Goal: Task Accomplishment & Management: Use online tool/utility

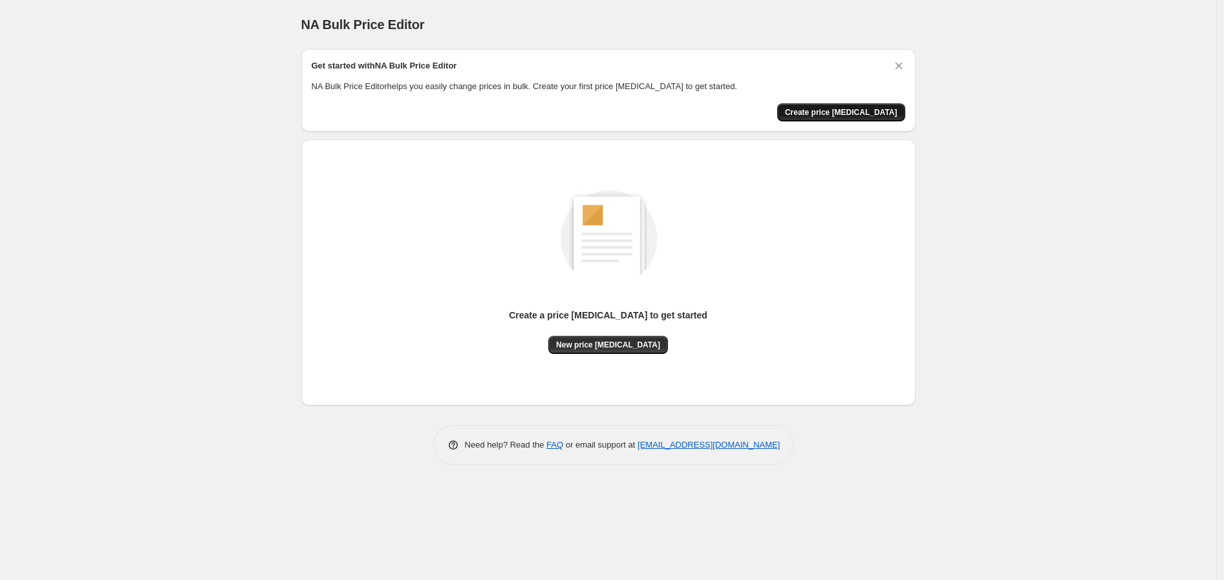
click at [881, 109] on span "Create price [MEDICAL_DATA]" at bounding box center [841, 112] width 112 height 10
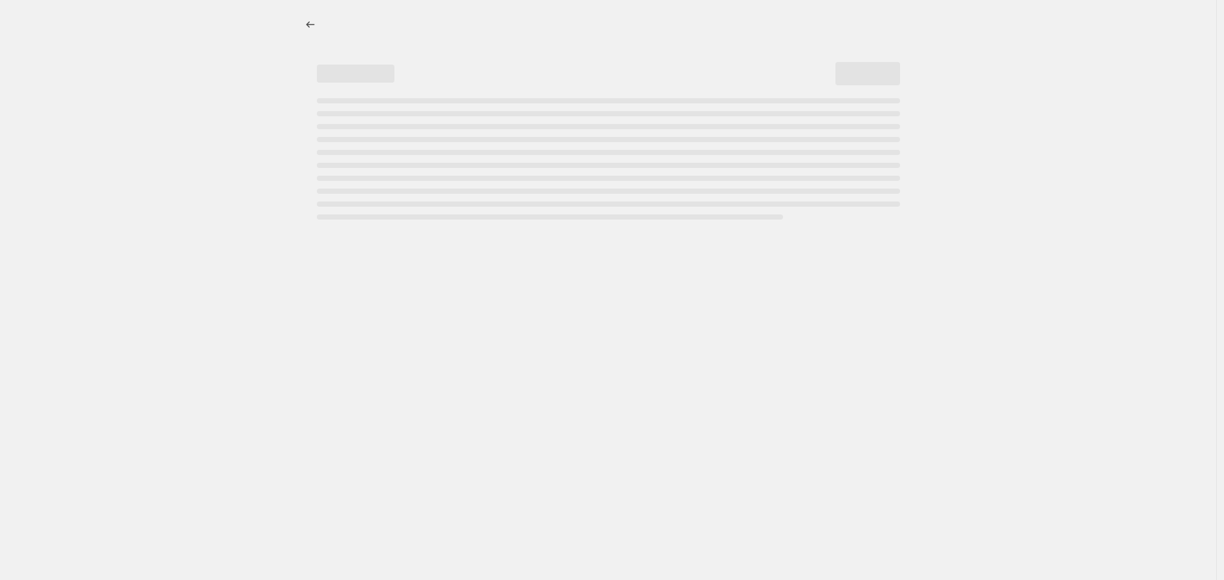
select select "percentage"
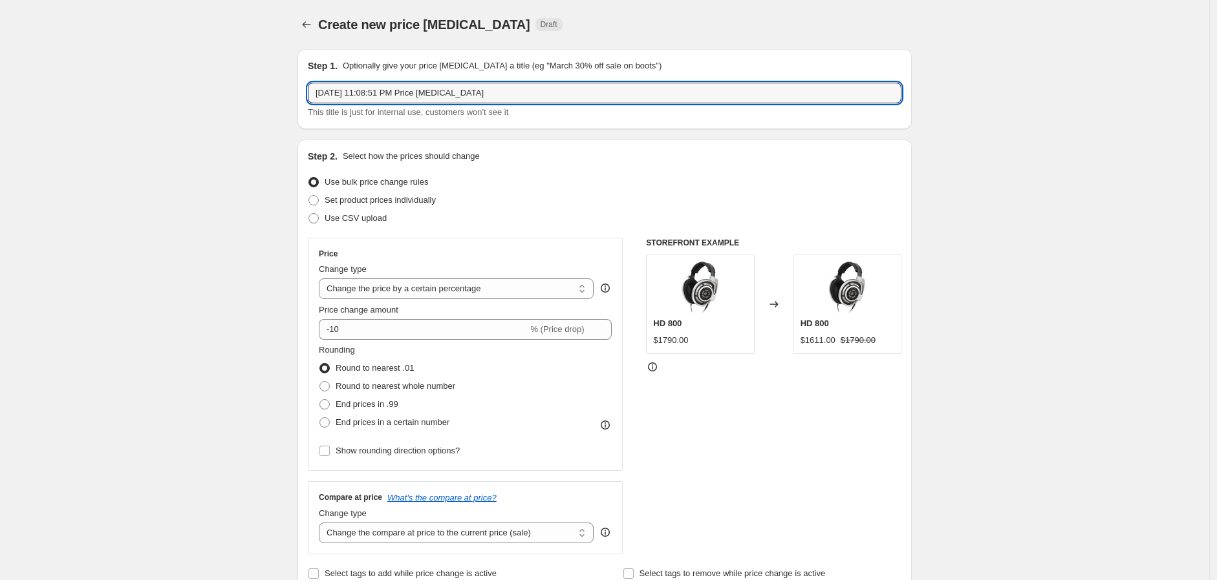
drag, startPoint x: 515, startPoint y: 97, endPoint x: 302, endPoint y: 92, distance: 212.7
click at [302, 92] on div "Step 1. Optionally give your price [MEDICAL_DATA] a title (eg "March 30% off sa…" at bounding box center [604, 89] width 614 height 80
type input "ambeo [DATE] - [DATE]"
click at [373, 219] on span "Use CSV upload" at bounding box center [356, 218] width 62 height 10
click at [309, 214] on input "Use CSV upload" at bounding box center [308, 213] width 1 height 1
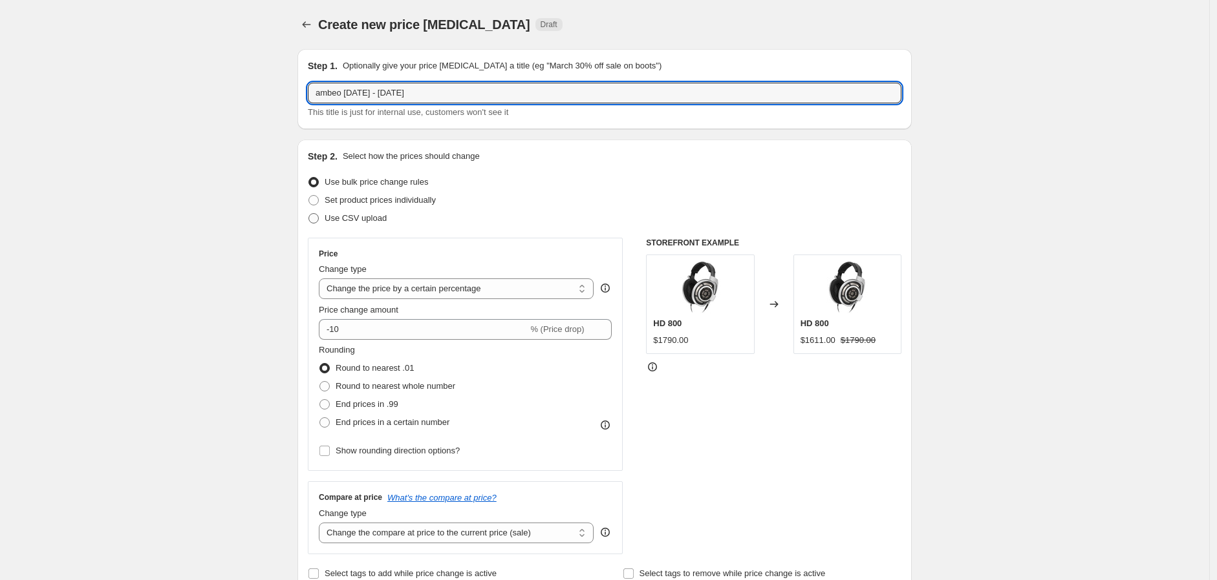
radio input "true"
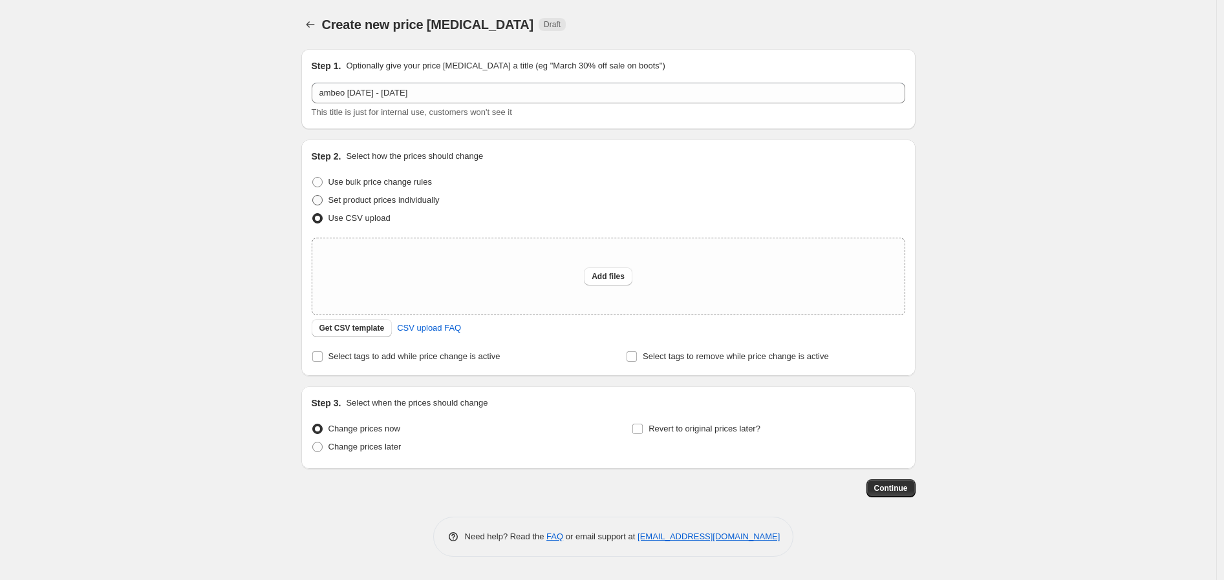
click at [378, 202] on span "Set product prices individually" at bounding box center [383, 200] width 111 height 10
click at [313, 196] on input "Set product prices individually" at bounding box center [312, 195] width 1 height 1
radio input "true"
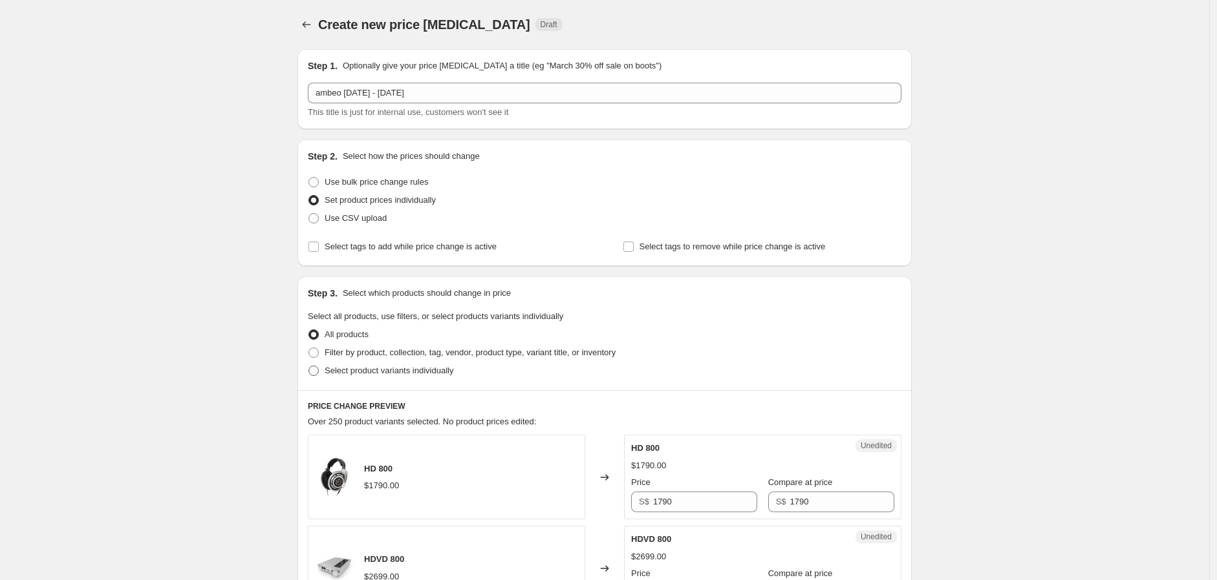
click at [405, 371] on span "Select product variants individually" at bounding box center [389, 371] width 129 height 10
click at [309, 367] on input "Select product variants individually" at bounding box center [308, 366] width 1 height 1
radio input "true"
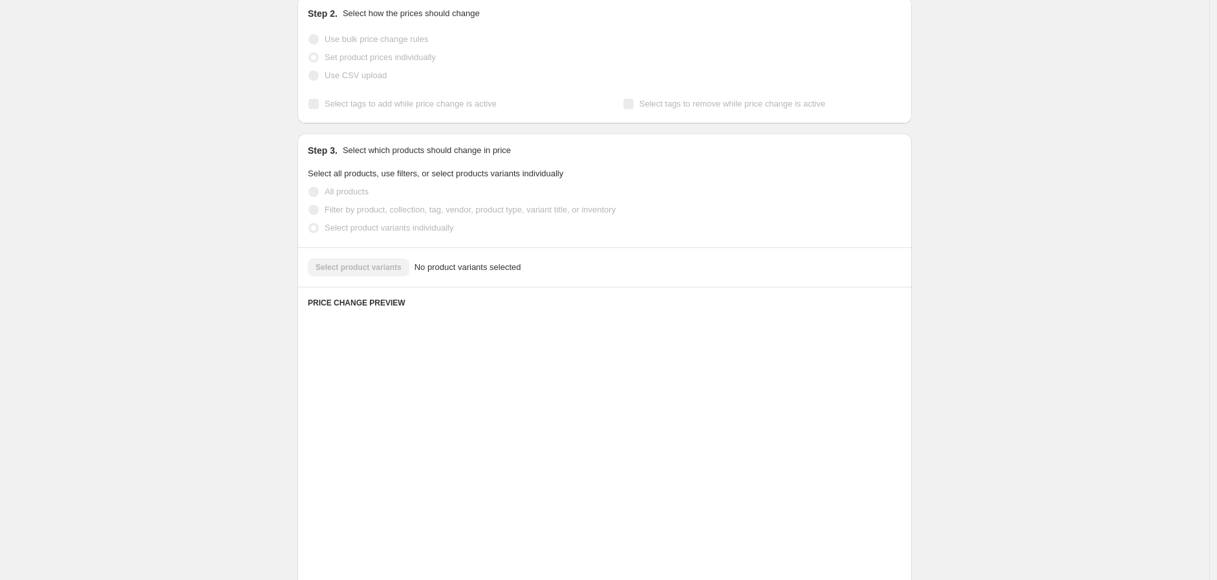
scroll to position [98, 0]
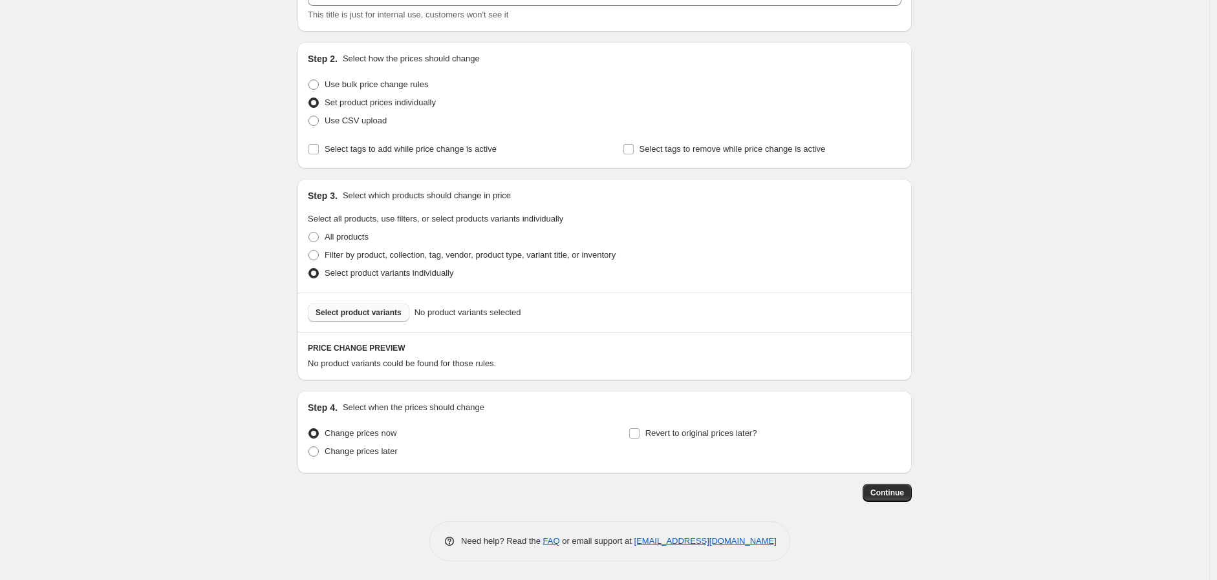
click at [349, 320] on button "Select product variants" at bounding box center [358, 313] width 101 height 18
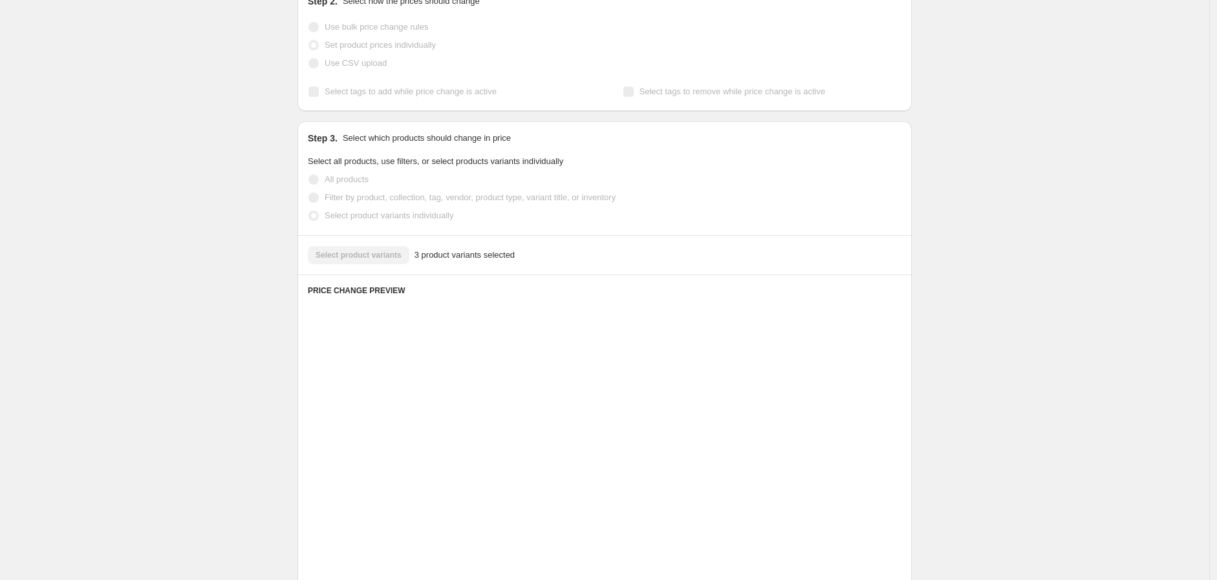
scroll to position [241, 0]
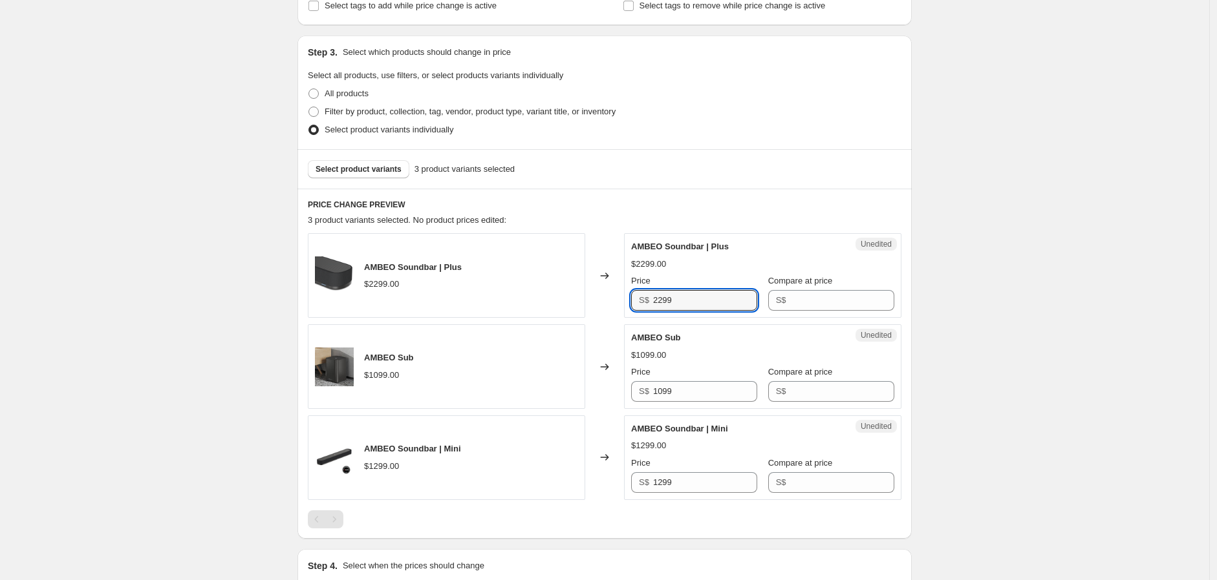
drag, startPoint x: 688, startPoint y: 299, endPoint x: 635, endPoint y: 294, distance: 53.9
click at [635, 294] on div "S$ 2299" at bounding box center [694, 300] width 126 height 21
type input "2299"
click at [802, 310] on input "Compare at price" at bounding box center [842, 300] width 104 height 21
paste input "2299"
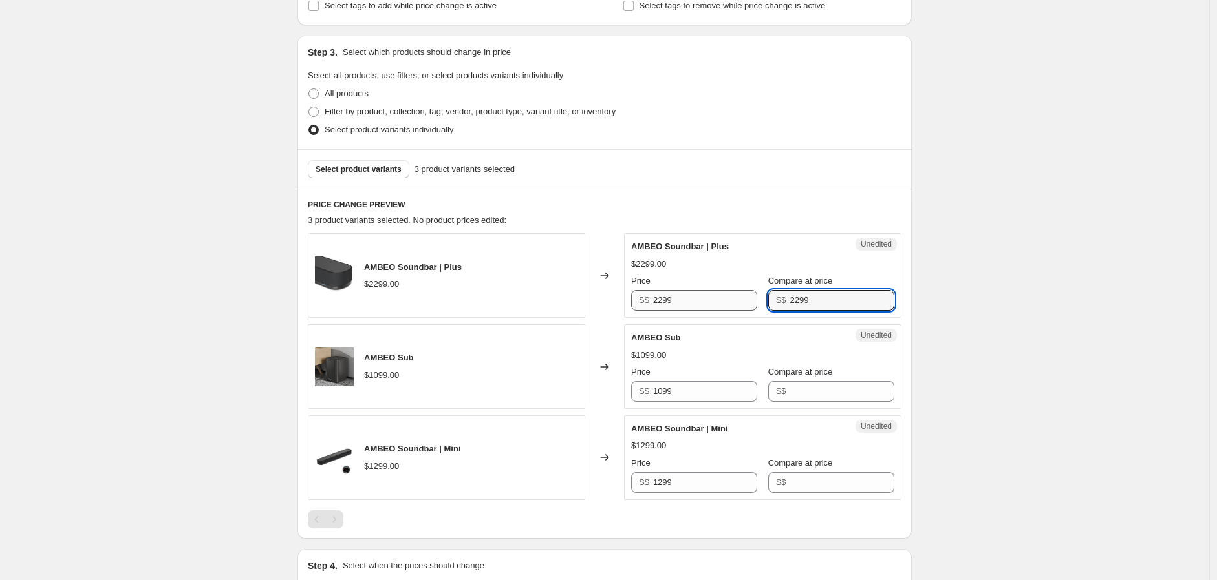
type input "2299"
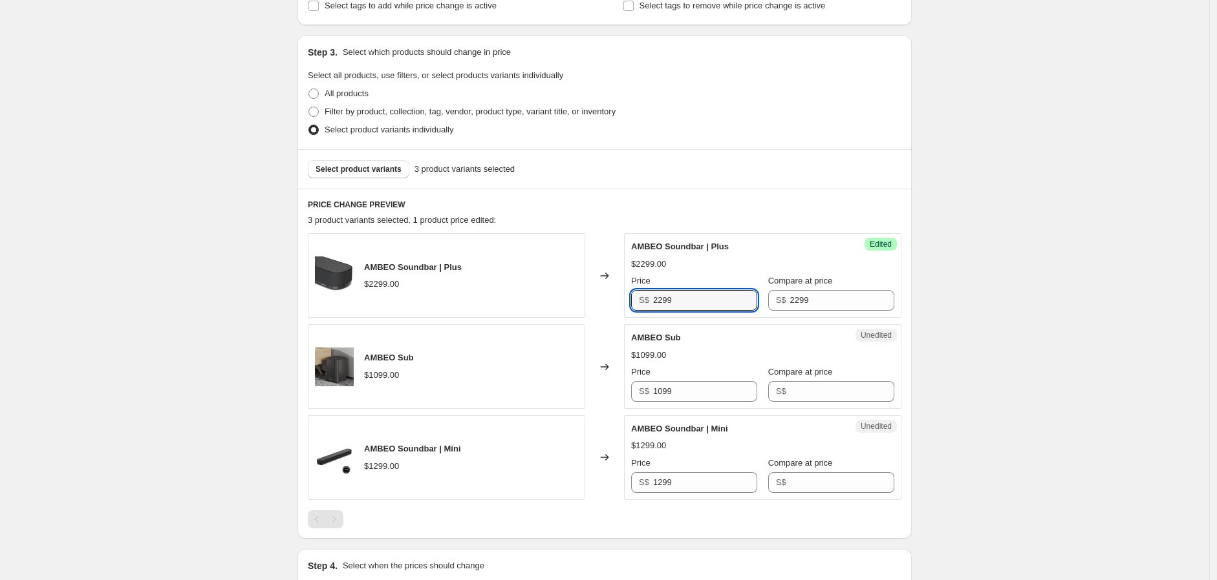
drag, startPoint x: 663, startPoint y: 301, endPoint x: 645, endPoint y: 301, distance: 18.1
click at [645, 301] on div "S$ 2299" at bounding box center [694, 300] width 126 height 21
type input "1899"
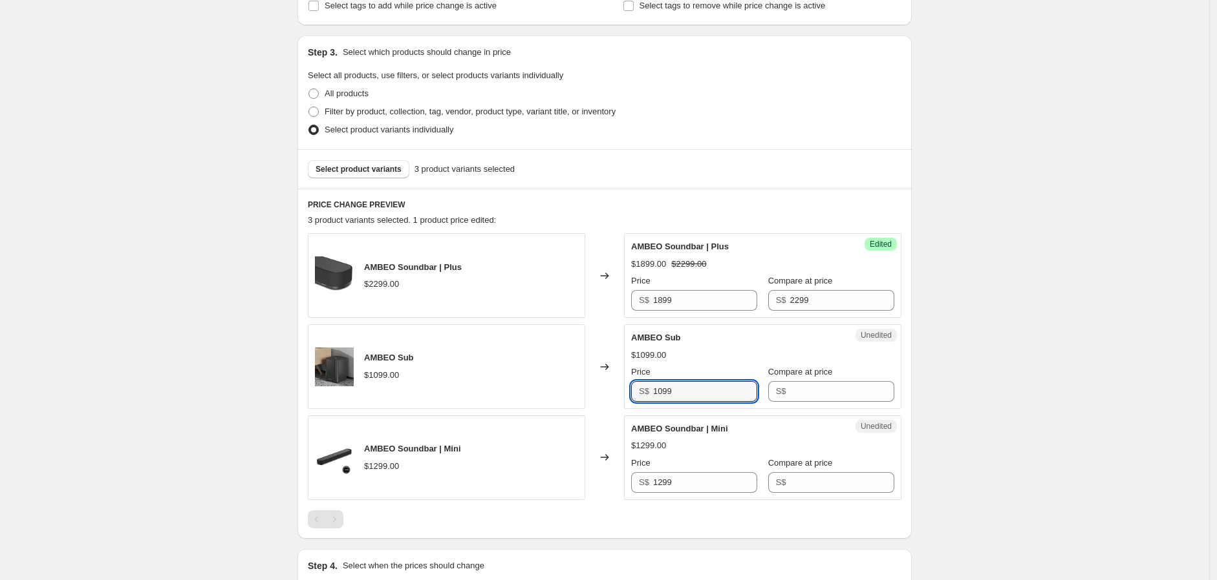
drag, startPoint x: 677, startPoint y: 388, endPoint x: 641, endPoint y: 388, distance: 36.2
click at [641, 388] on div "S$ 1099" at bounding box center [694, 391] width 126 height 21
type input "1099"
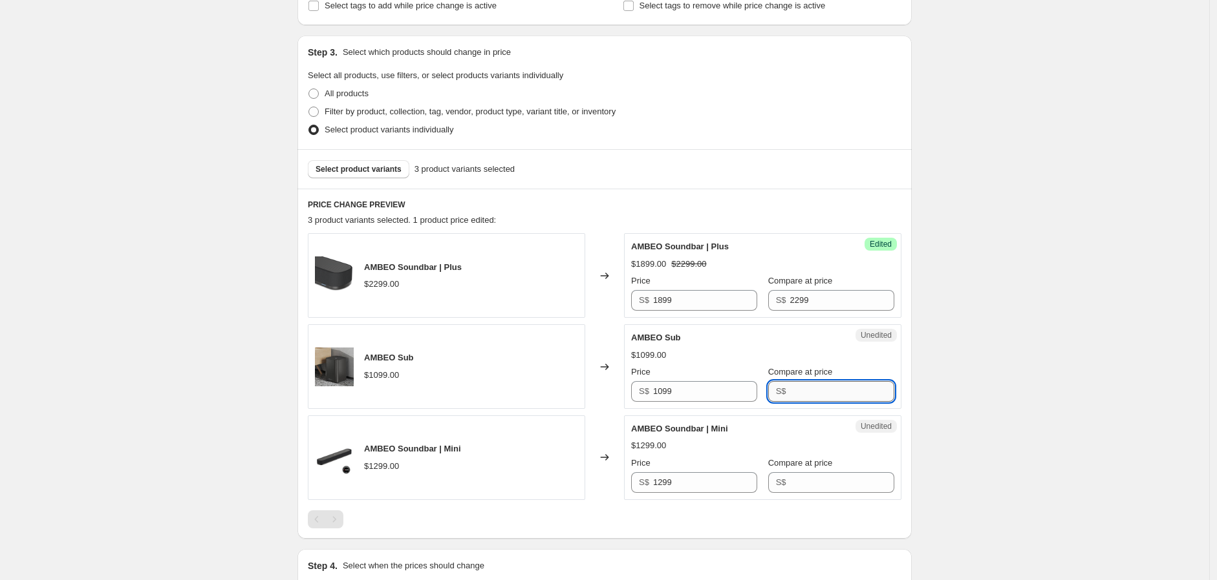
click at [816, 394] on input "Compare at price" at bounding box center [842, 391] width 104 height 21
paste input "1099"
type input "1099"
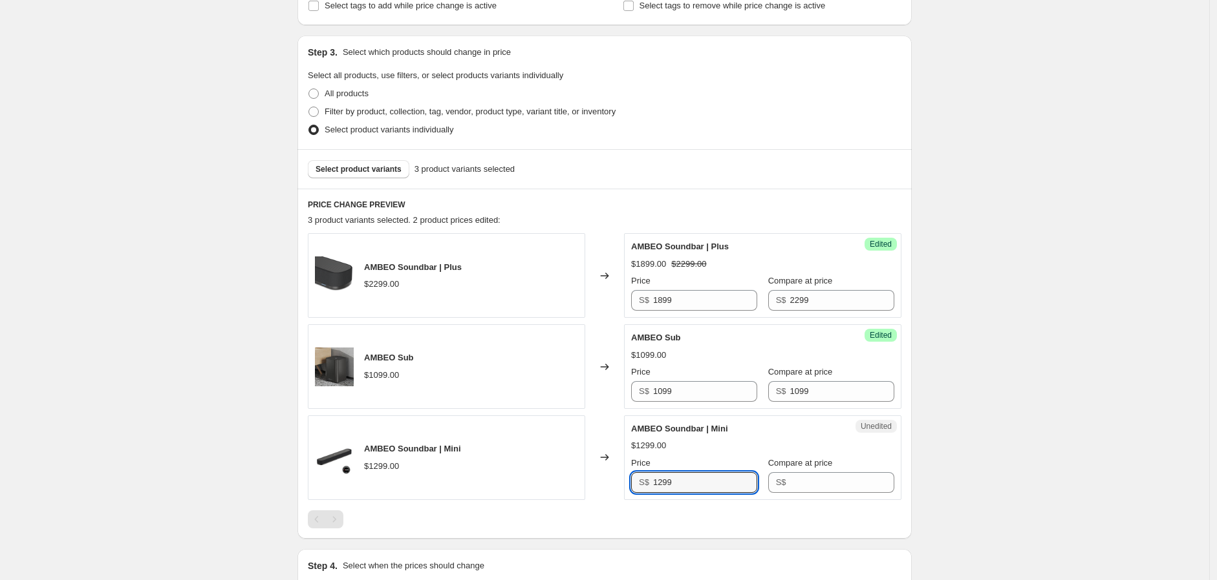
drag, startPoint x: 682, startPoint y: 489, endPoint x: 628, endPoint y: 482, distance: 54.2
click at [628, 482] on div "Unedited AMBEO Soundbar | Mini $1299.00 Price S$ 1299 Compare at price S$" at bounding box center [762, 458] width 277 height 85
type input "1299"
click at [843, 480] on input "Compare at price" at bounding box center [842, 483] width 104 height 21
paste input "1299"
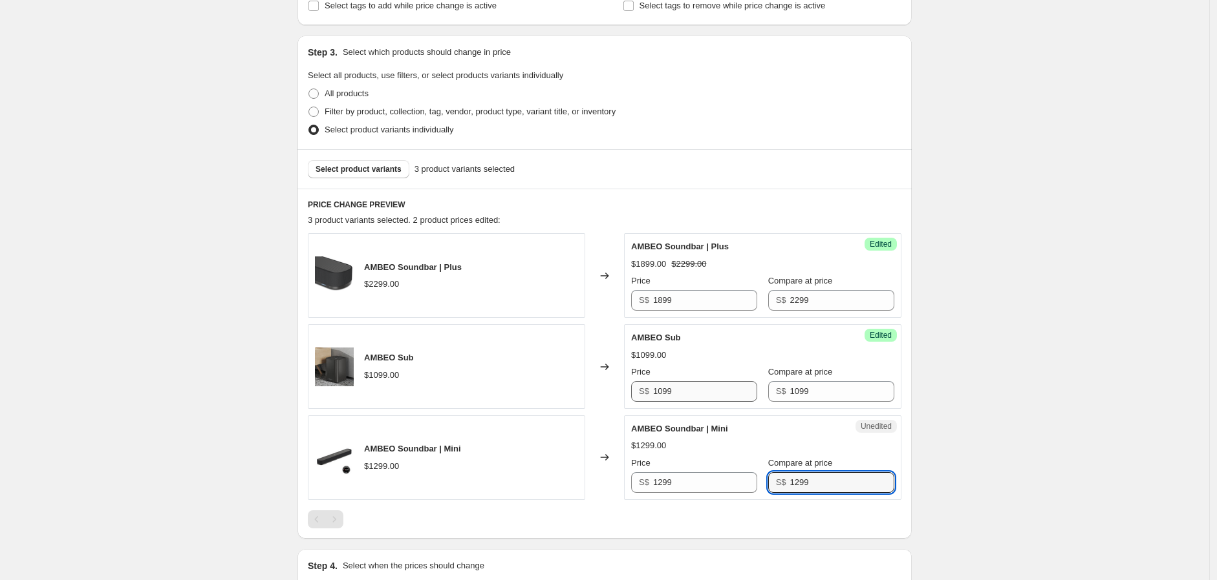
type input "1299"
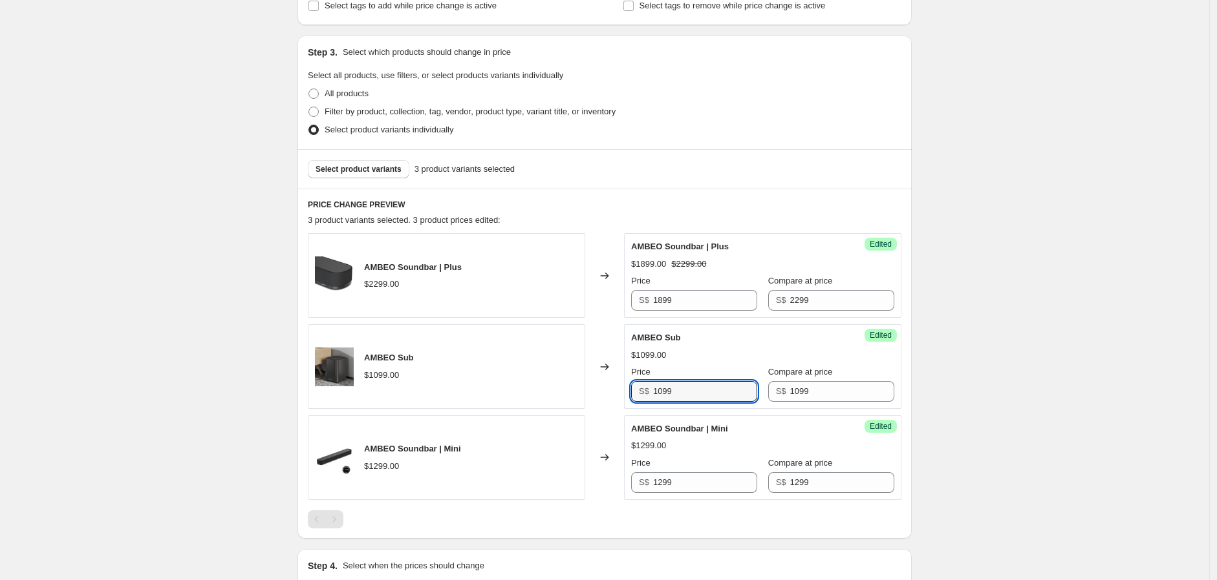
drag, startPoint x: 667, startPoint y: 392, endPoint x: 645, endPoint y: 390, distance: 22.0
click at [645, 390] on div "S$ 1099" at bounding box center [694, 391] width 126 height 21
click at [656, 389] on input "1099" at bounding box center [705, 391] width 104 height 21
click at [656, 395] on input "1099" at bounding box center [705, 391] width 104 height 21
drag, startPoint x: 662, startPoint y: 390, endPoint x: 653, endPoint y: 392, distance: 9.3
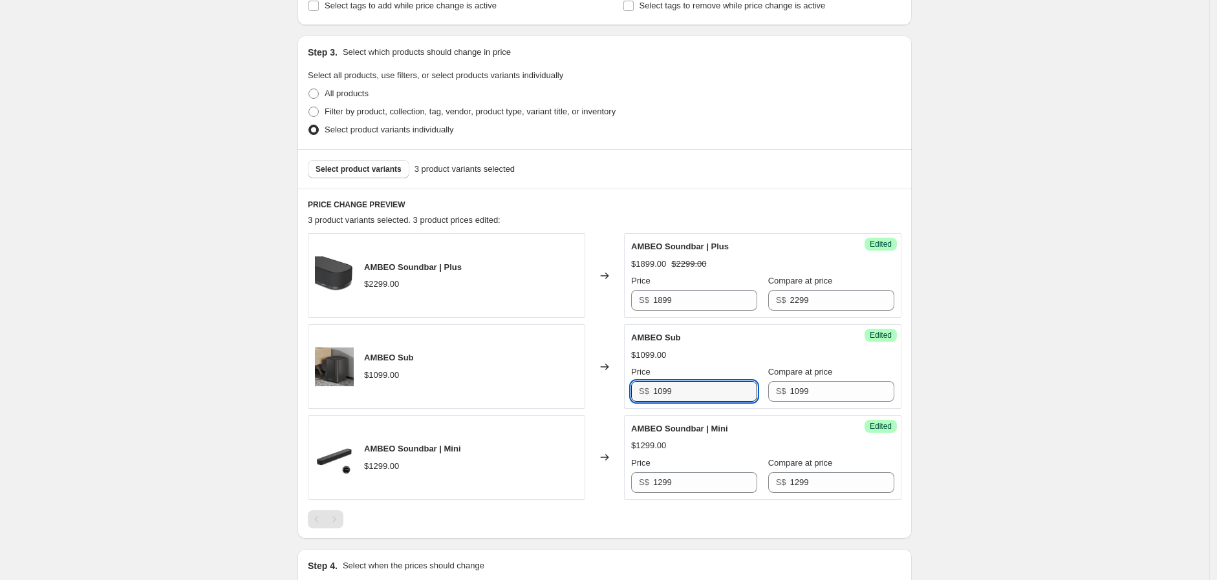
click at [653, 392] on div "S$ 1099" at bounding box center [694, 391] width 126 height 21
type input "799"
click at [683, 485] on input "1299" at bounding box center [705, 483] width 104 height 21
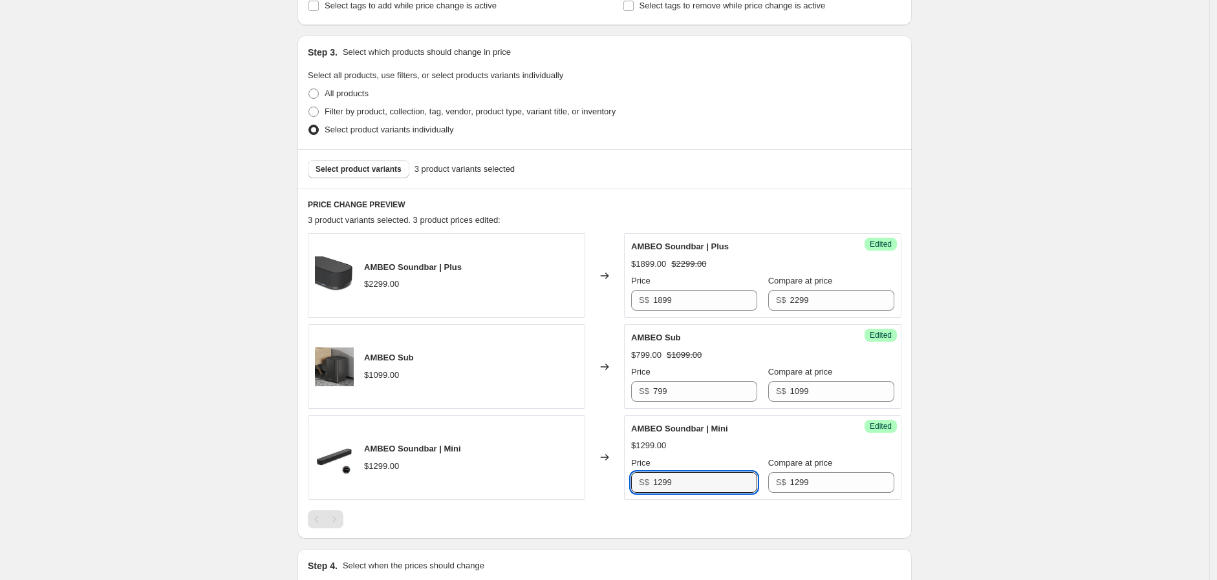
drag, startPoint x: 665, startPoint y: 481, endPoint x: 649, endPoint y: 482, distance: 15.5
click at [649, 482] on div "S$ 1299" at bounding box center [694, 483] width 126 height 21
type input "699"
click at [1002, 339] on div "Create new price [MEDICAL_DATA]. This page is ready Create new price [MEDICAL_D…" at bounding box center [604, 249] width 1209 height 981
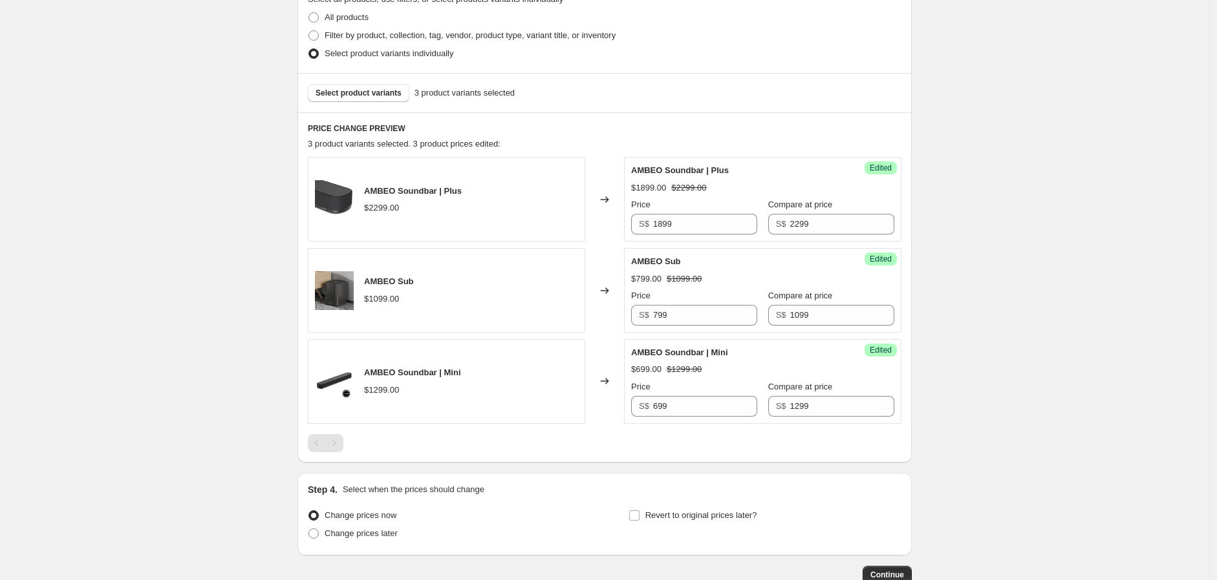
scroll to position [399, 0]
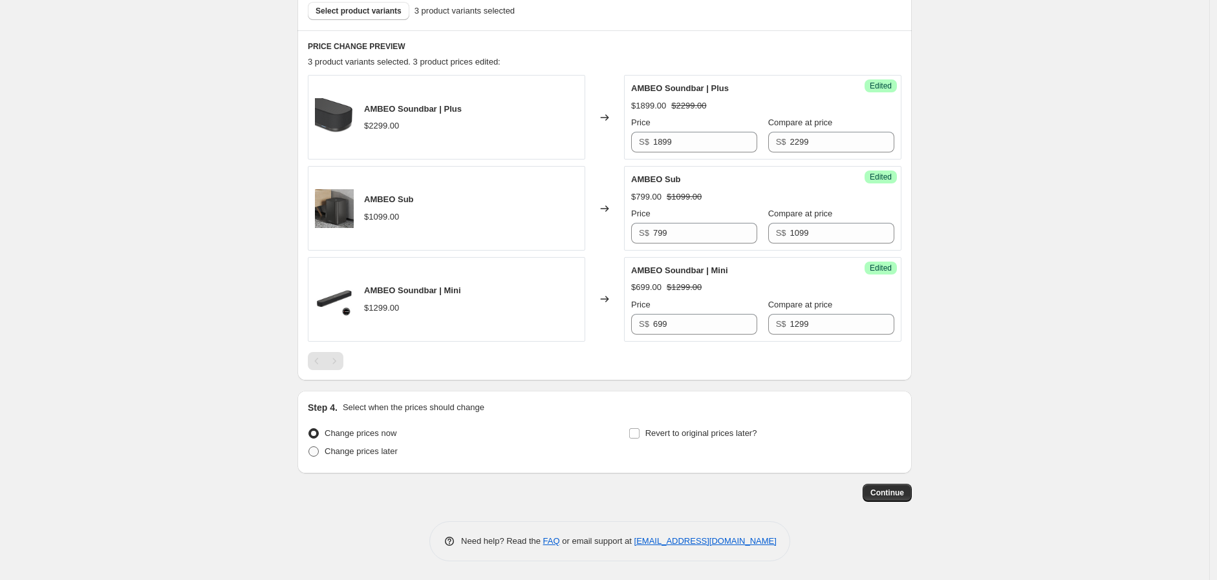
click at [372, 452] on span "Change prices later" at bounding box center [361, 452] width 73 height 10
click at [309, 447] on input "Change prices later" at bounding box center [308, 447] width 1 height 1
radio input "true"
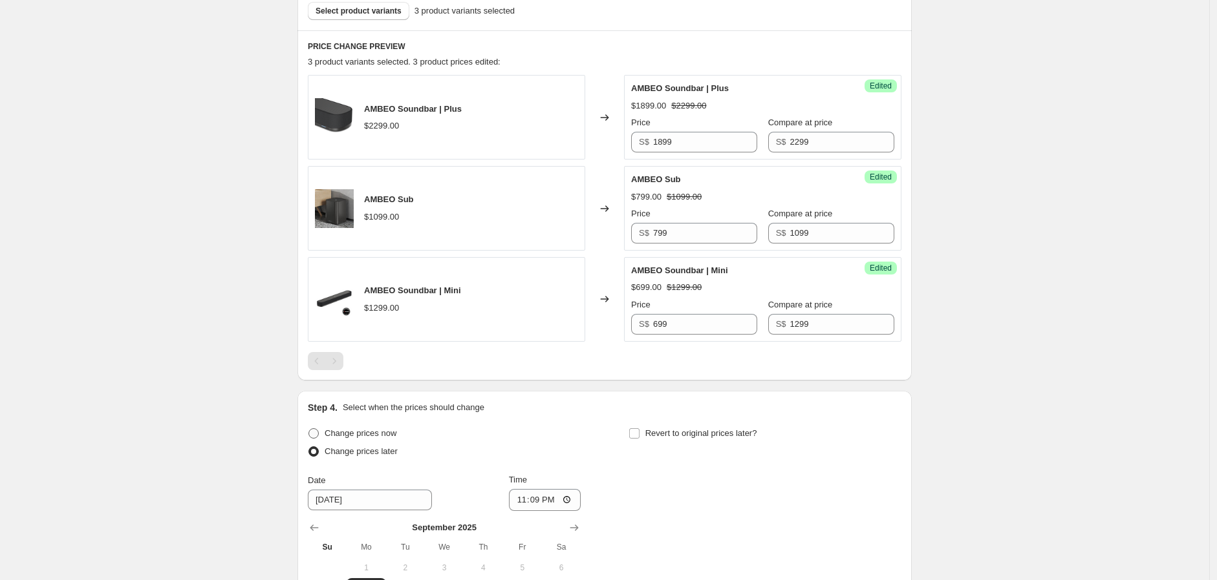
click at [383, 436] on span "Change prices now" at bounding box center [361, 434] width 72 height 10
click at [309, 429] on input "Change prices now" at bounding box center [308, 429] width 1 height 1
radio input "true"
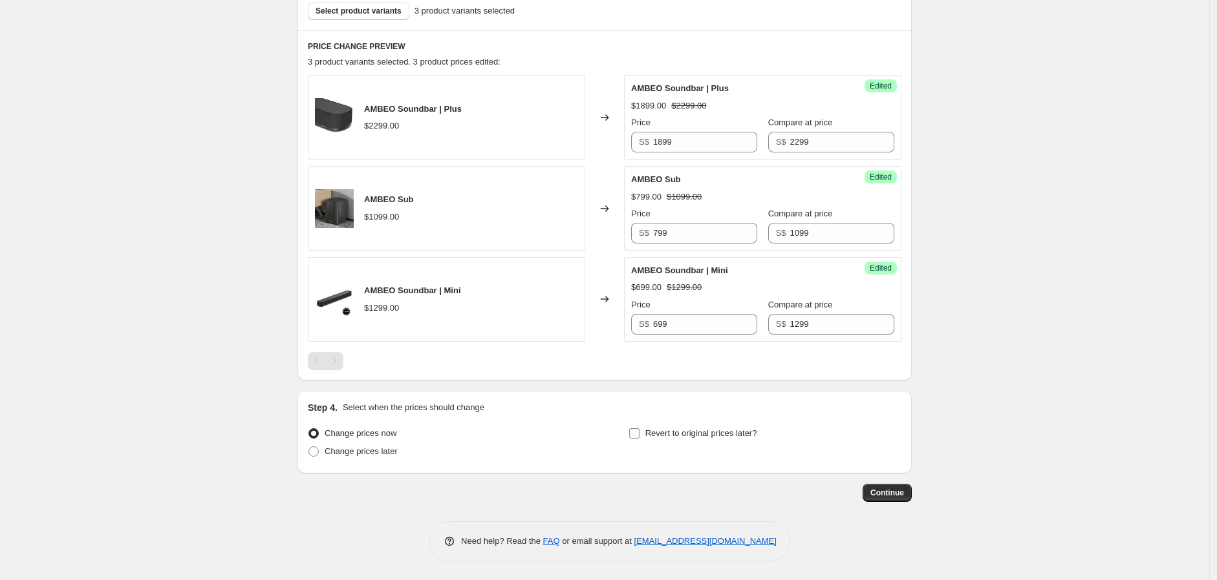
click at [661, 437] on span "Revert to original prices later?" at bounding box center [701, 434] width 112 height 10
click at [639, 437] on input "Revert to original prices later?" at bounding box center [634, 434] width 10 height 10
checkbox input "true"
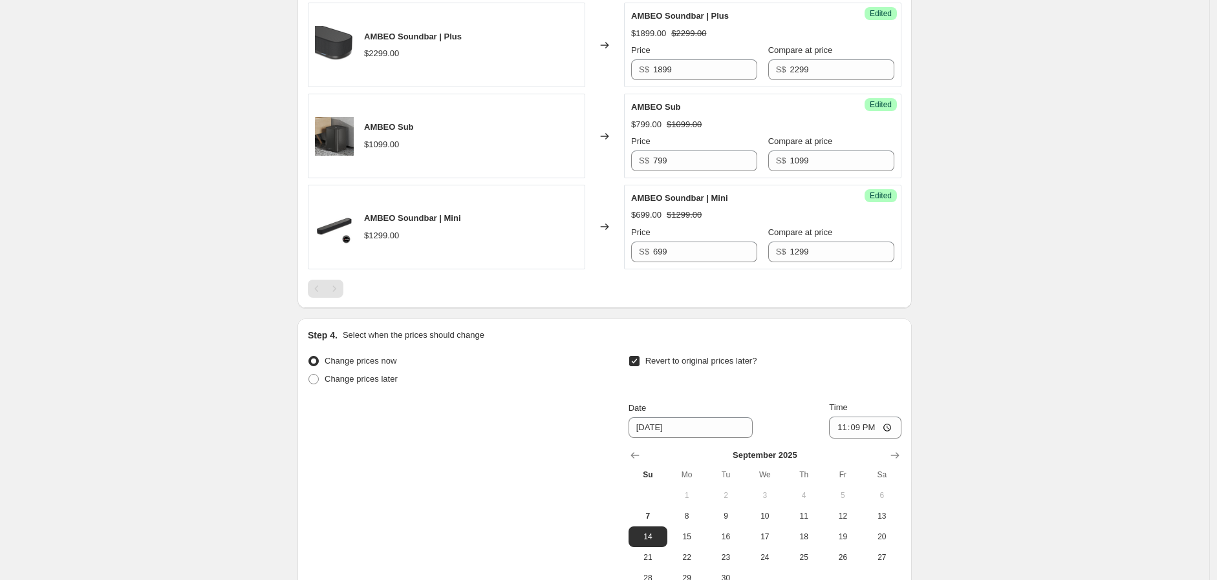
scroll to position [621, 0]
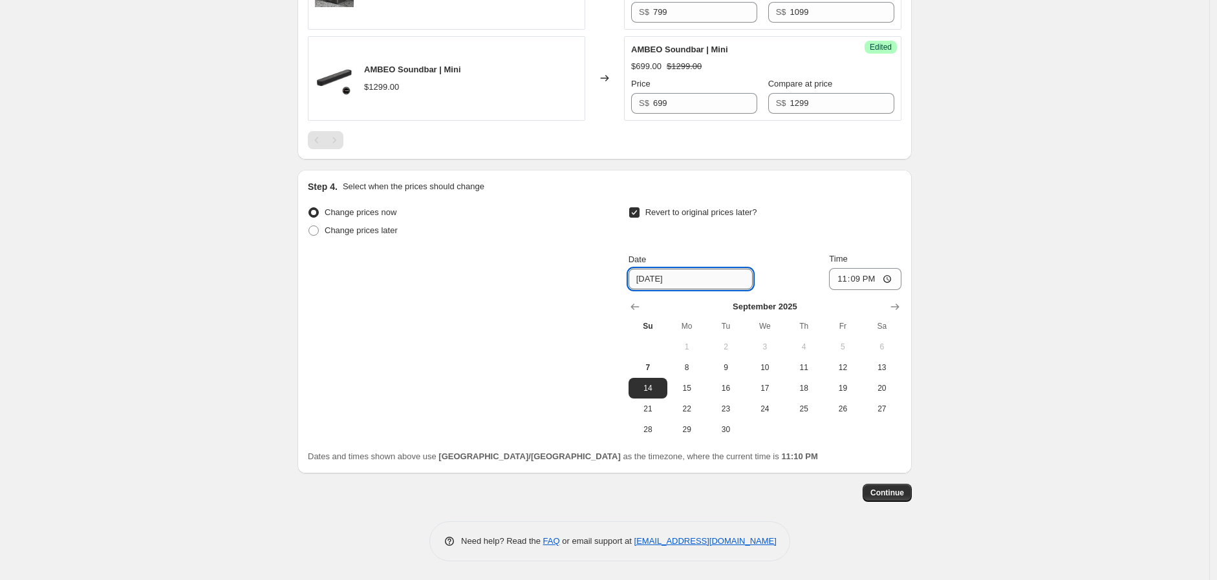
click at [674, 283] on input "[DATE]" at bounding box center [690, 279] width 124 height 21
click at [657, 404] on span "21" at bounding box center [647, 409] width 28 height 10
type input "[DATE]"
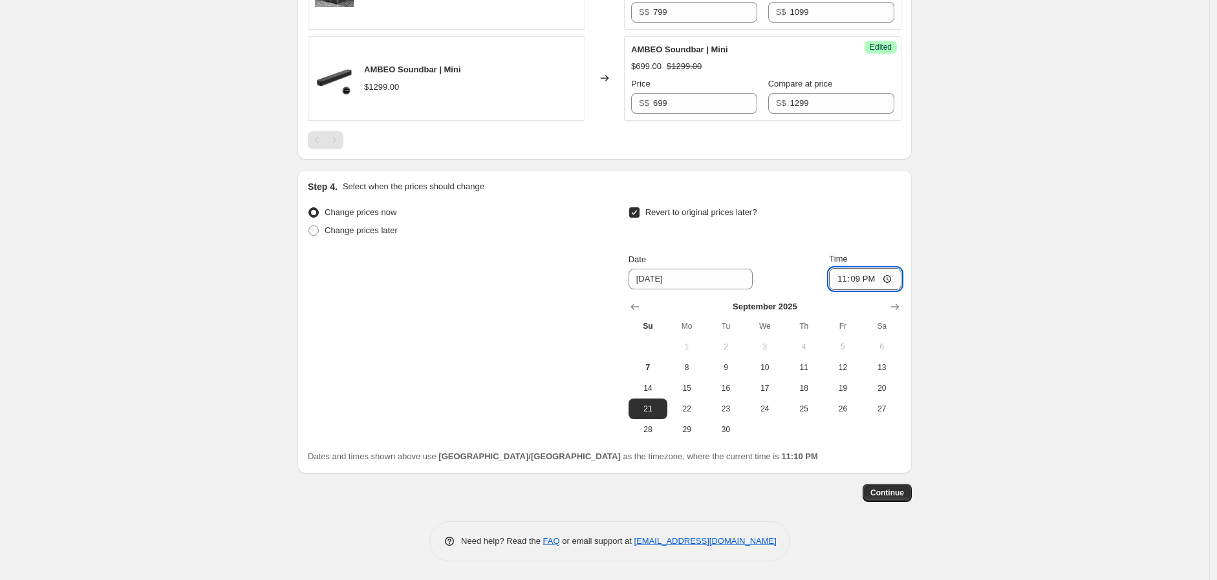
click at [855, 280] on input "23:09" at bounding box center [865, 279] width 72 height 22
type input "23:59"
click at [897, 496] on span "Continue" at bounding box center [887, 493] width 34 height 10
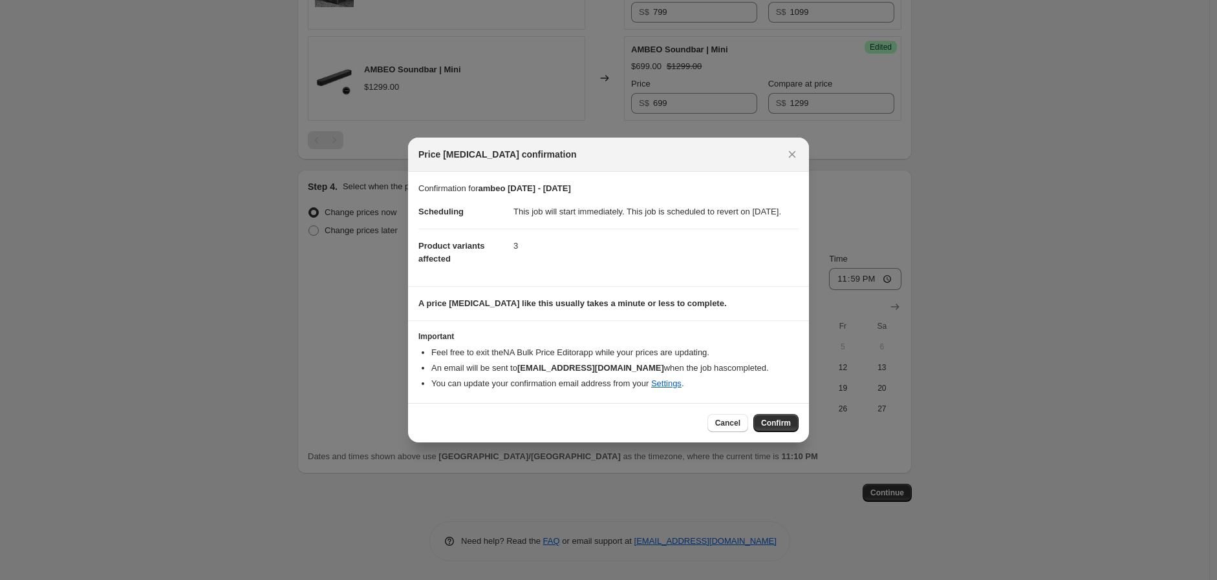
click at [767, 420] on div "Cancel Confirm" at bounding box center [608, 422] width 401 height 39
click at [665, 388] on link "Settings" at bounding box center [666, 384] width 30 height 10
click at [789, 148] on icon "Close" at bounding box center [791, 154] width 13 height 13
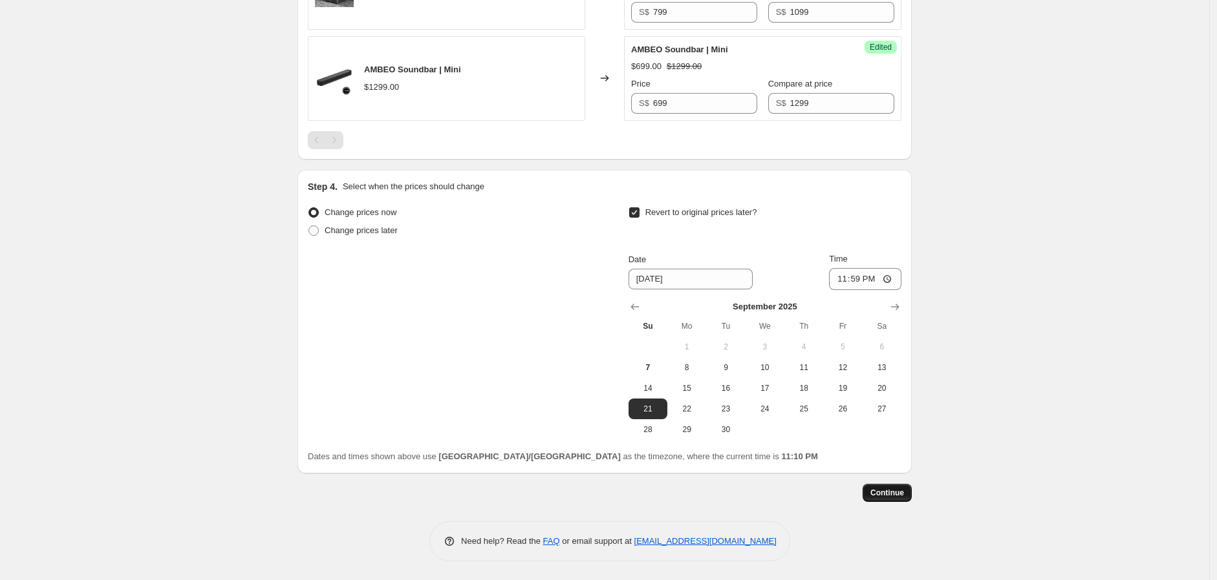
click at [886, 491] on span "Continue" at bounding box center [887, 493] width 34 height 10
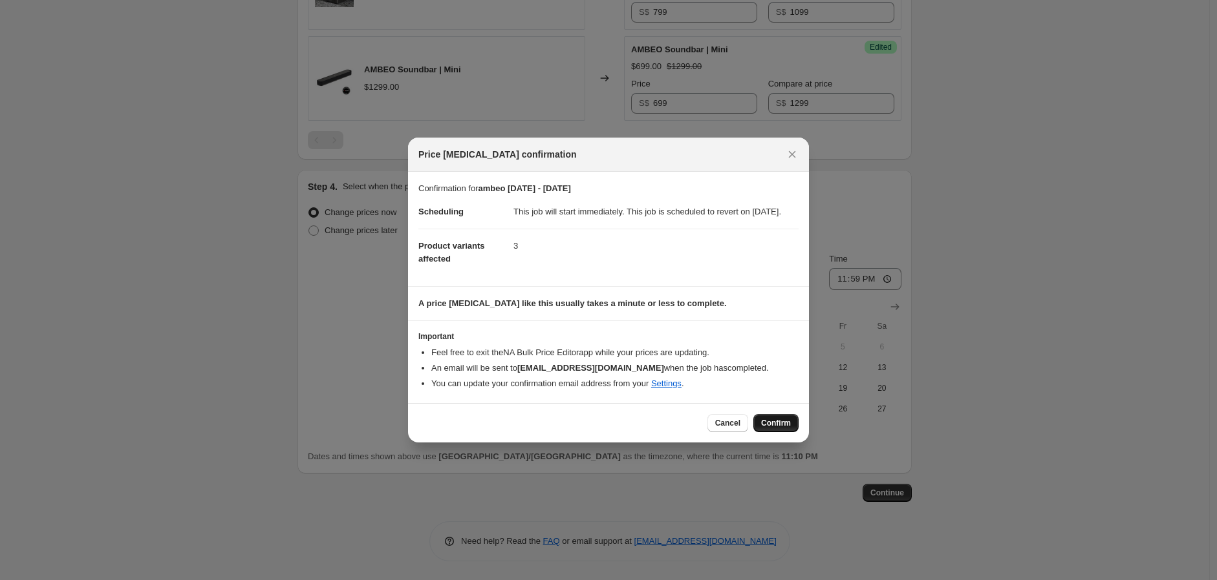
click at [765, 429] on span "Confirm" at bounding box center [776, 423] width 30 height 10
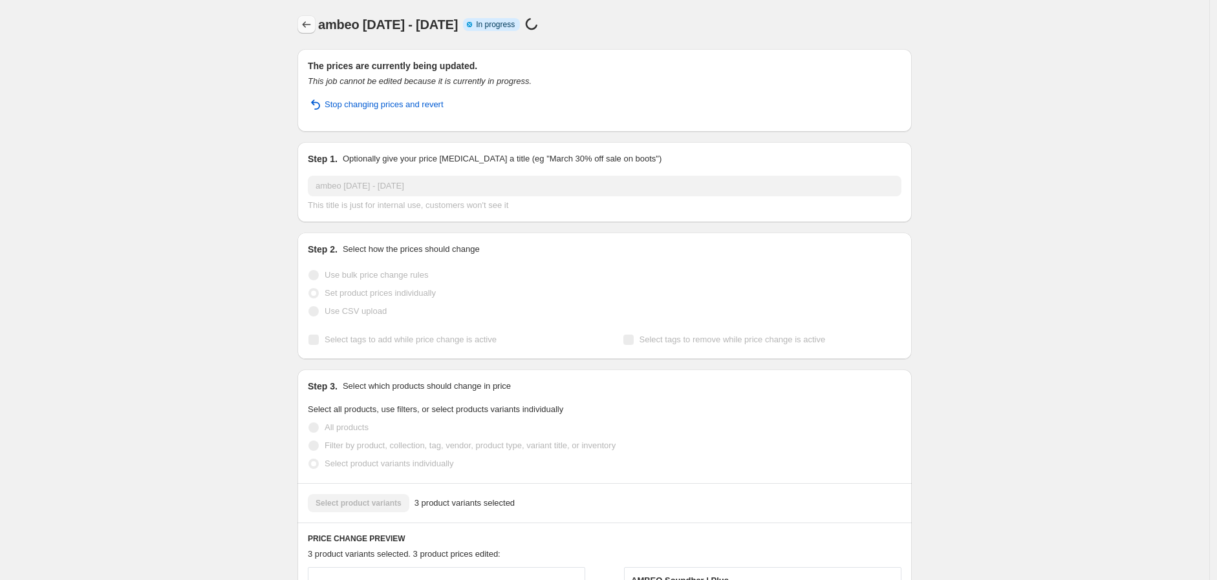
click at [310, 29] on icon "Price change jobs" at bounding box center [306, 24] width 13 height 13
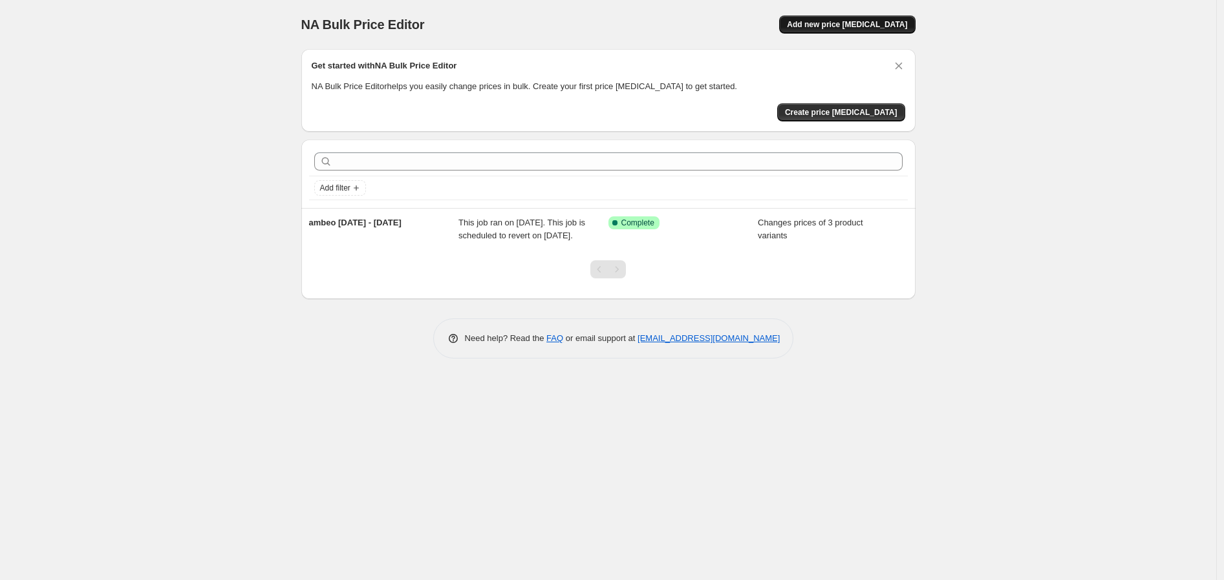
click at [863, 24] on span "Add new price [MEDICAL_DATA]" at bounding box center [847, 24] width 120 height 10
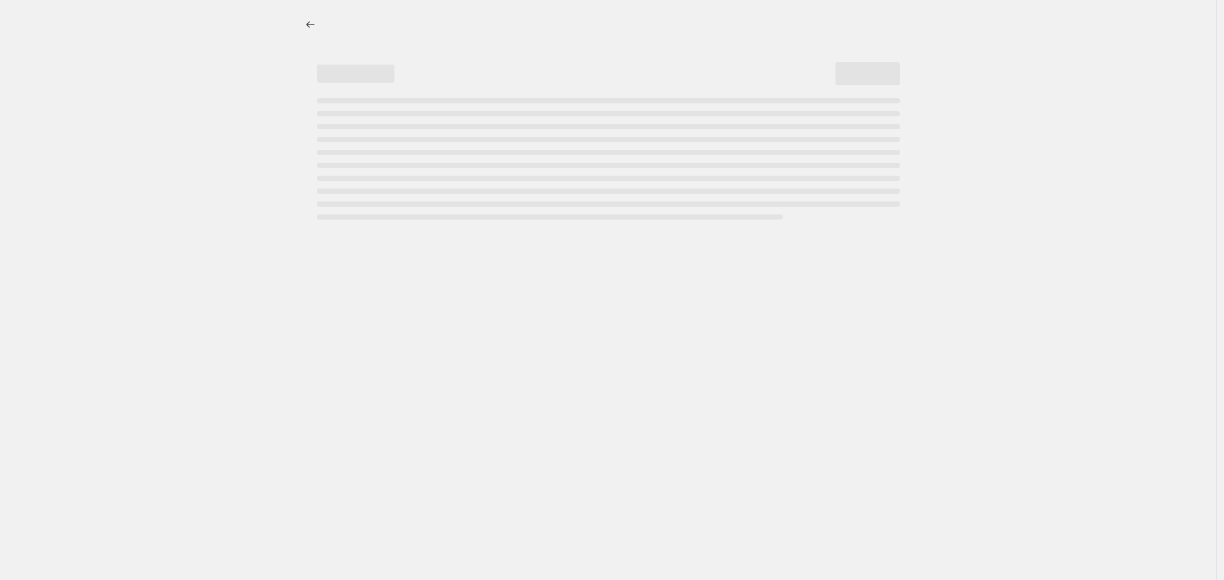
select select "percentage"
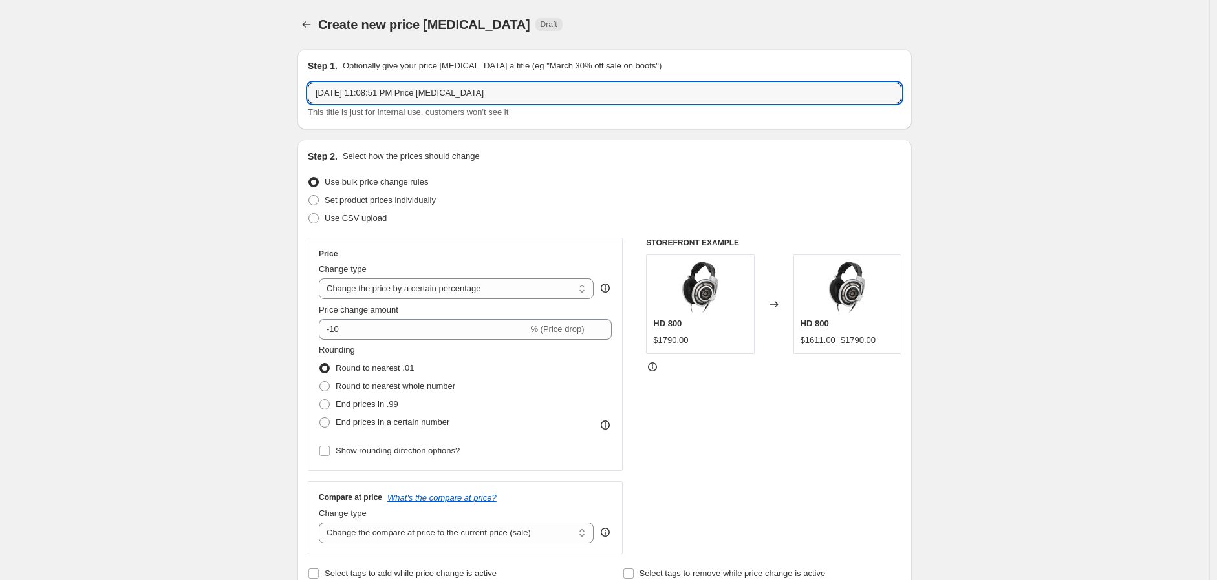
drag, startPoint x: 511, startPoint y: 97, endPoint x: 282, endPoint y: 106, distance: 229.7
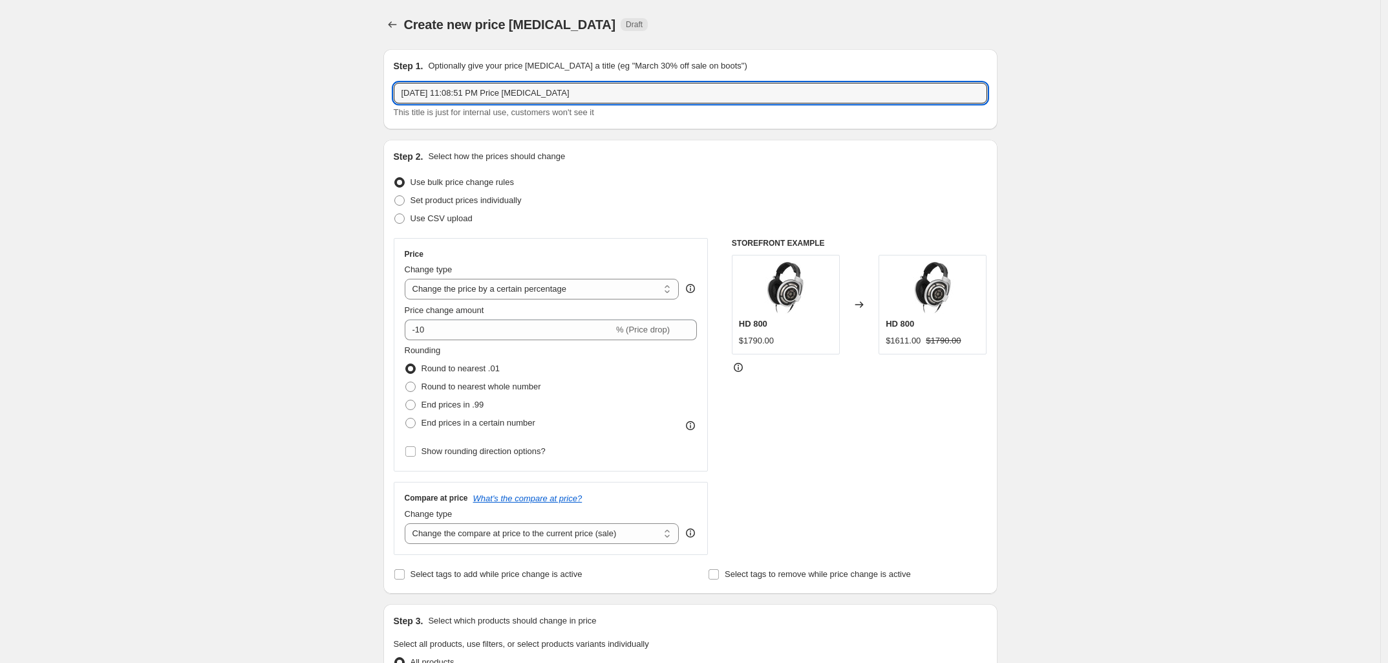
paste input "7 Days of Sennheiser ( [DATE] - [DATE])"
drag, startPoint x: 482, startPoint y: 91, endPoint x: 448, endPoint y: 94, distance: 34.4
click at [408, 90] on input "7 Days of Sennheiser ( [DATE] - [DATE])" at bounding box center [690, 93] width 593 height 21
type input "7dos ( [DATE] - [DATE])"
click at [1046, 319] on div "Create new price [MEDICAL_DATA]. This page is ready Create new price [MEDICAL_D…" at bounding box center [690, 637] width 1380 height 1275
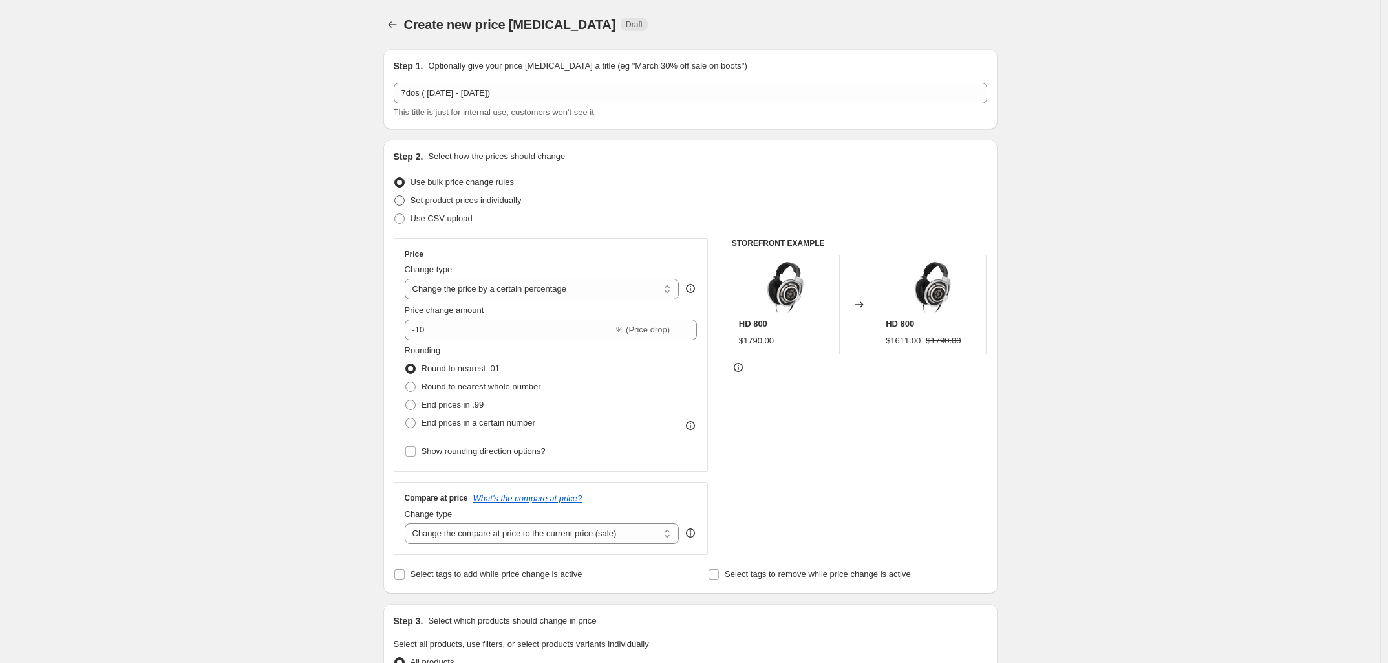
click at [492, 203] on span "Set product prices individually" at bounding box center [465, 200] width 111 height 10
click at [395, 196] on input "Set product prices individually" at bounding box center [394, 195] width 1 height 1
radio input "true"
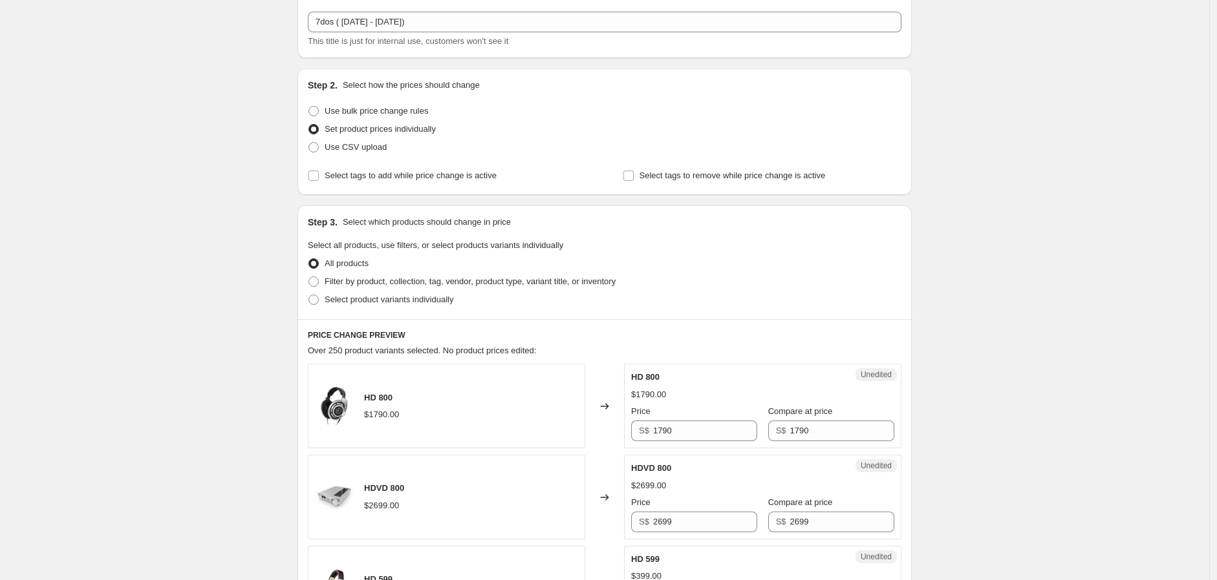
scroll to position [72, 0]
click at [376, 295] on span "Select product variants individually" at bounding box center [389, 299] width 129 height 10
click at [319, 295] on span at bounding box center [313, 299] width 10 height 10
click at [309, 295] on input "Select product variants individually" at bounding box center [308, 294] width 1 height 1
radio input "true"
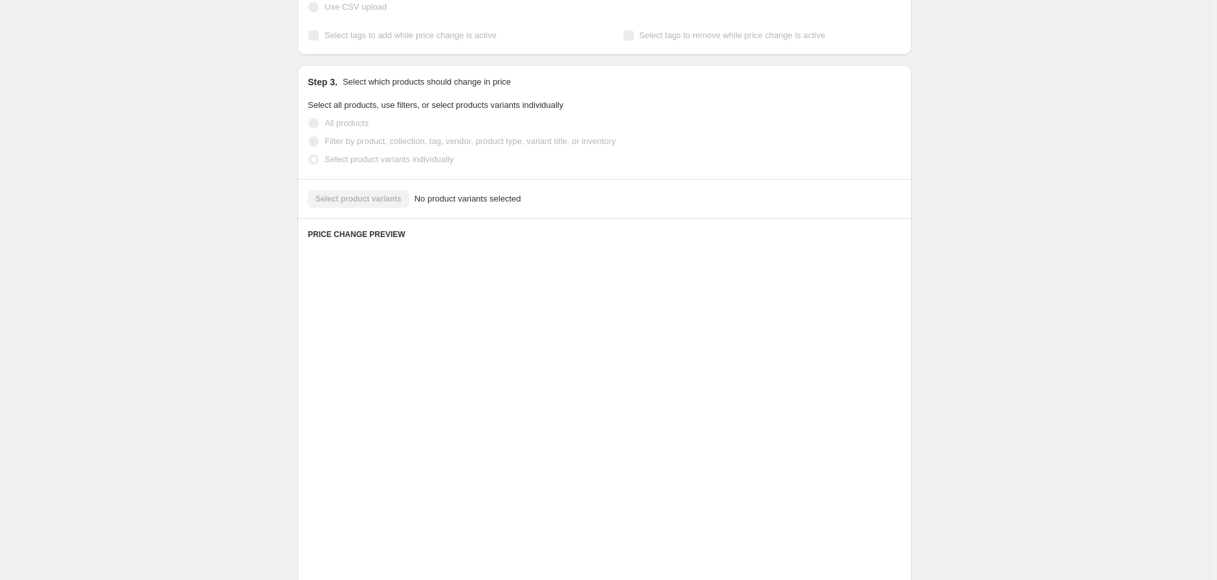
scroll to position [98, 0]
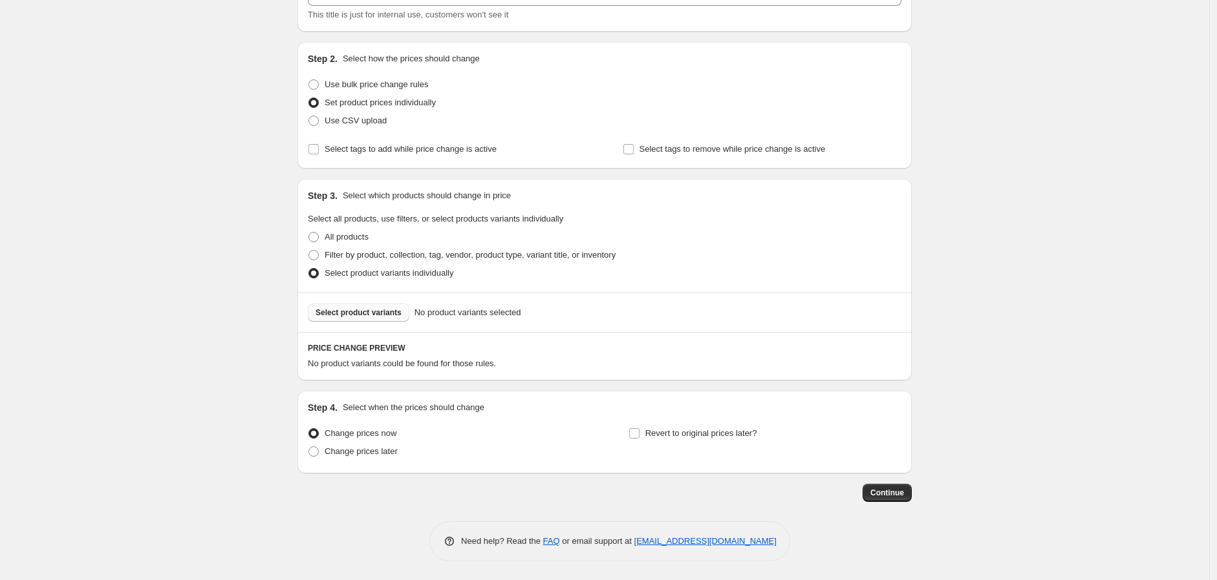
click at [363, 313] on span "Select product variants" at bounding box center [358, 313] width 86 height 10
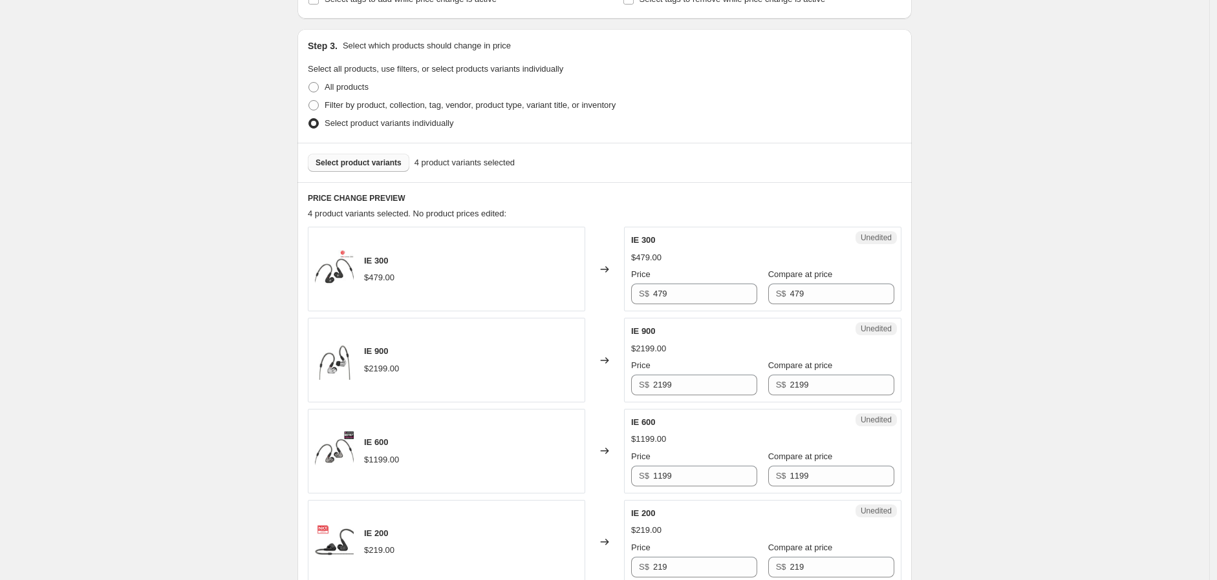
scroll to position [0, 0]
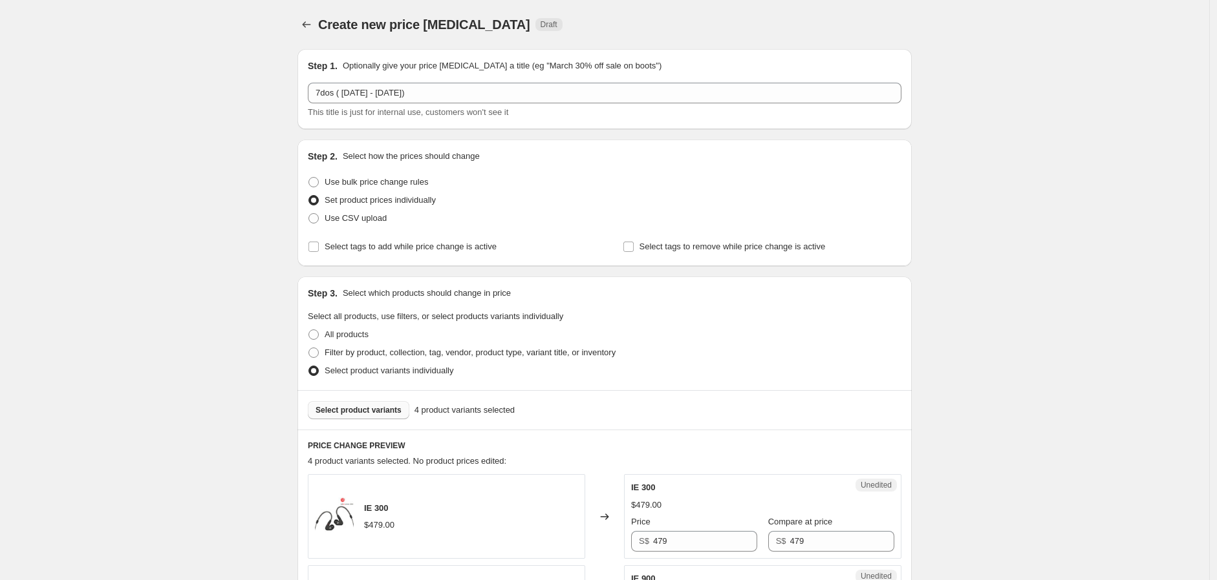
click at [372, 409] on span "Select product variants" at bounding box center [358, 410] width 86 height 10
click at [376, 413] on span "Select product variants" at bounding box center [358, 410] width 86 height 10
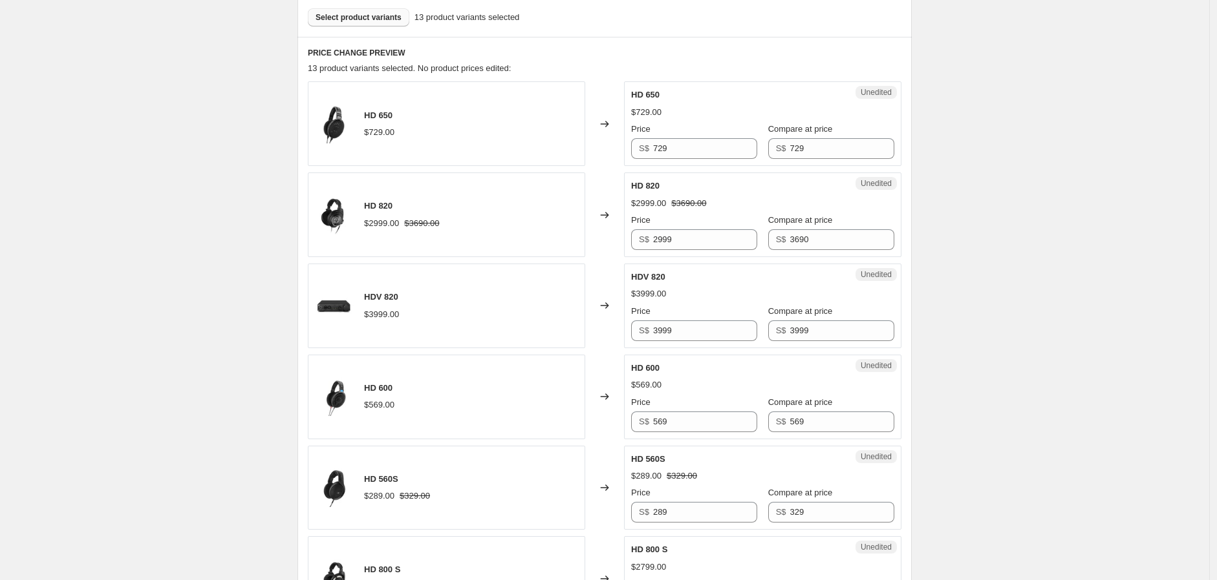
scroll to position [72, 0]
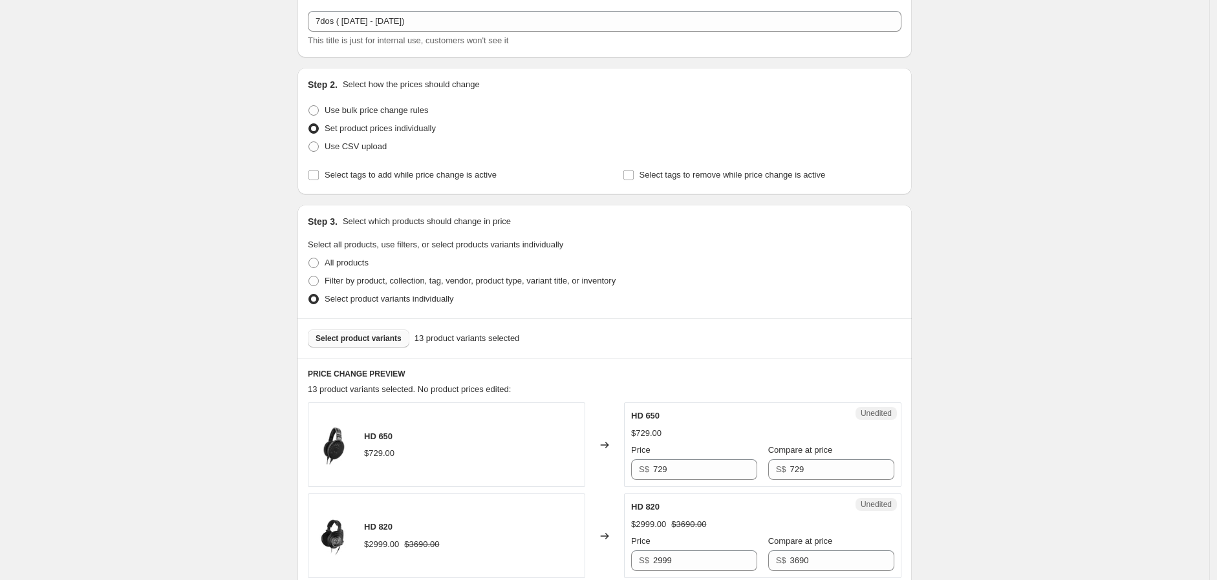
click at [359, 332] on button "Select product variants" at bounding box center [358, 339] width 101 height 18
click at [361, 337] on span "Select product variants" at bounding box center [358, 339] width 86 height 10
drag, startPoint x: 662, startPoint y: 473, endPoint x: 644, endPoint y: 473, distance: 17.5
click at [644, 473] on div "S$ 729" at bounding box center [694, 470] width 126 height 21
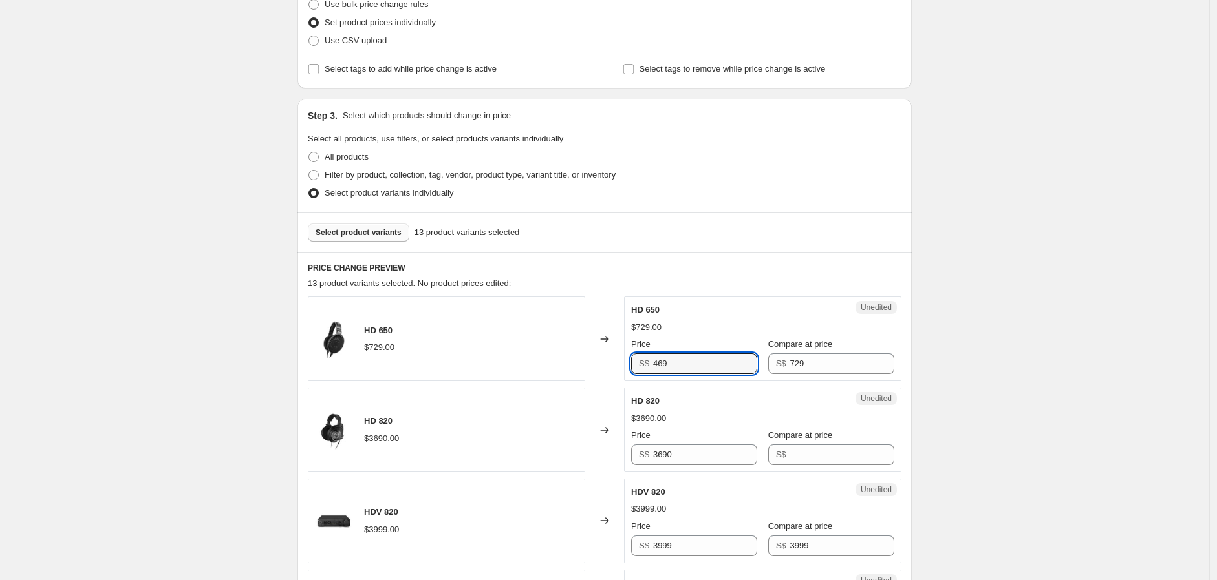
scroll to position [215, 0]
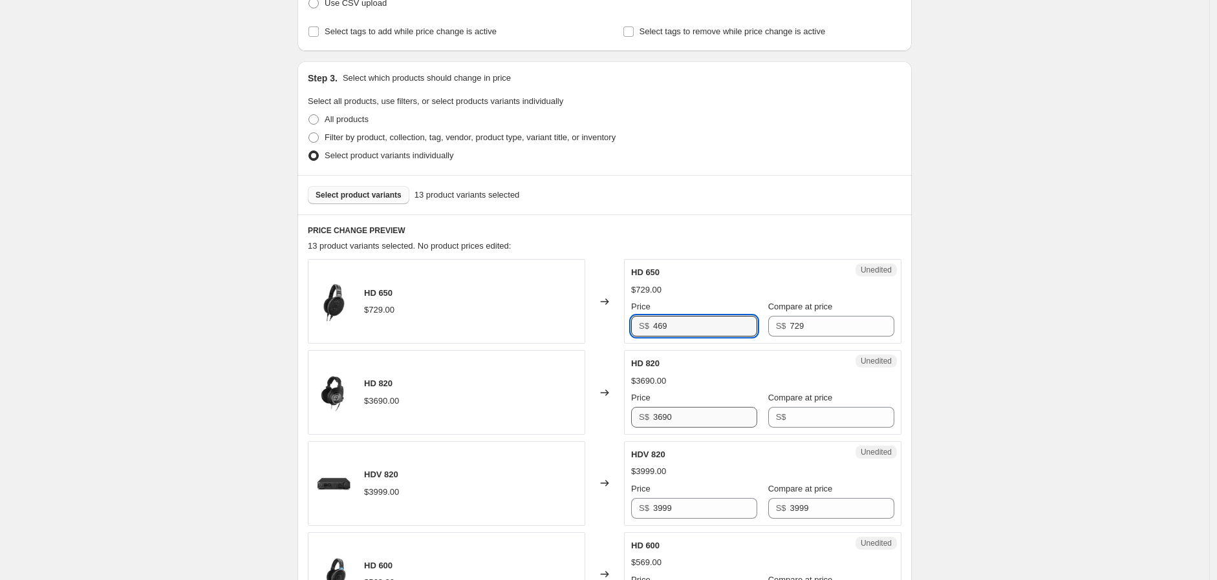
type input "469"
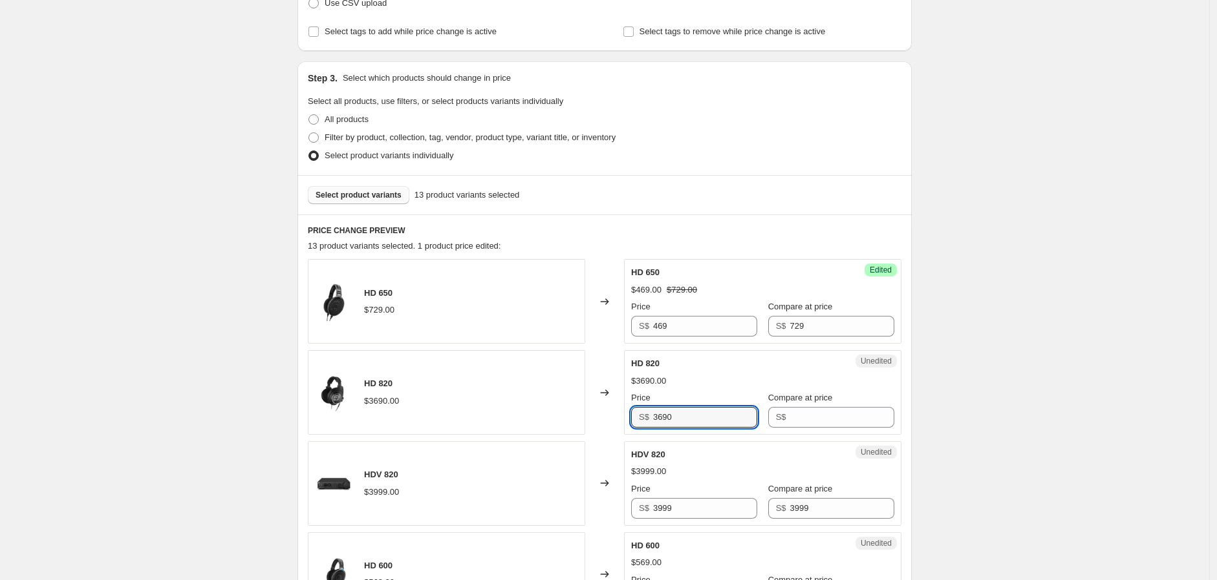
drag, startPoint x: 686, startPoint y: 420, endPoint x: 646, endPoint y: 418, distance: 39.5
click at [644, 418] on div "S$ 3690" at bounding box center [694, 417] width 126 height 21
type input "3690"
click at [839, 412] on input "Compare at price" at bounding box center [842, 417] width 104 height 21
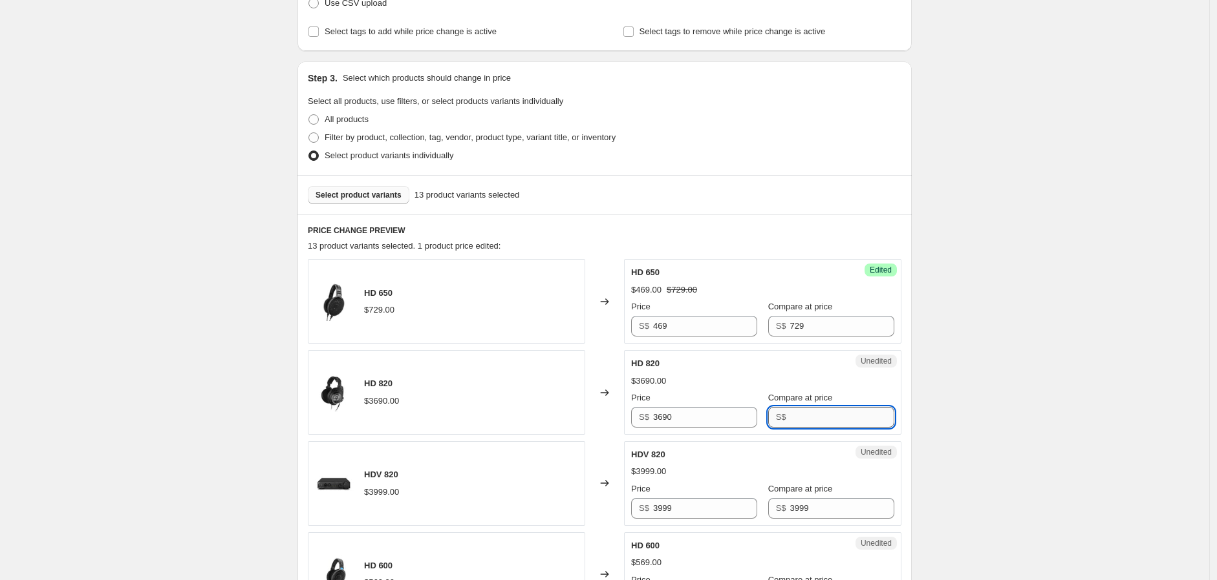
paste input "3690"
type input "3690"
click at [718, 414] on input "3690" at bounding box center [705, 417] width 104 height 21
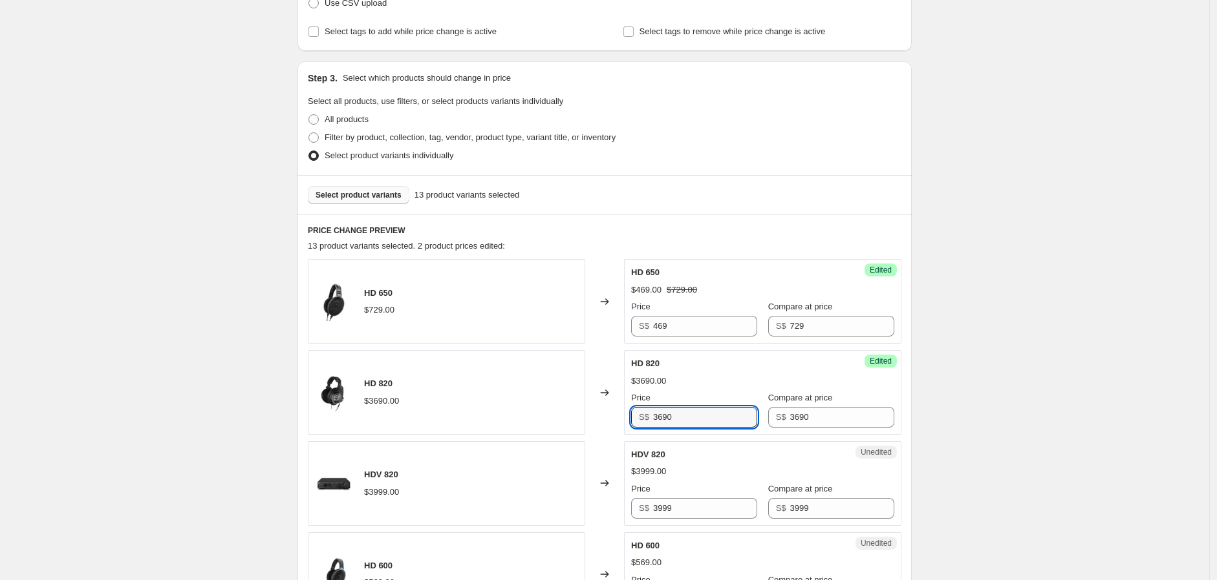
drag, startPoint x: 719, startPoint y: 413, endPoint x: 654, endPoint y: 414, distance: 64.6
click at [655, 414] on input "3690" at bounding box center [705, 417] width 104 height 21
click at [665, 421] on input "3690" at bounding box center [705, 417] width 104 height 21
drag, startPoint x: 648, startPoint y: 418, endPoint x: 624, endPoint y: 417, distance: 24.6
click at [624, 417] on div "HD 820 $3690.00 Changed to Success Edited HD 820 $3690.00 Price S$ 3690 Compare…" at bounding box center [604, 392] width 593 height 85
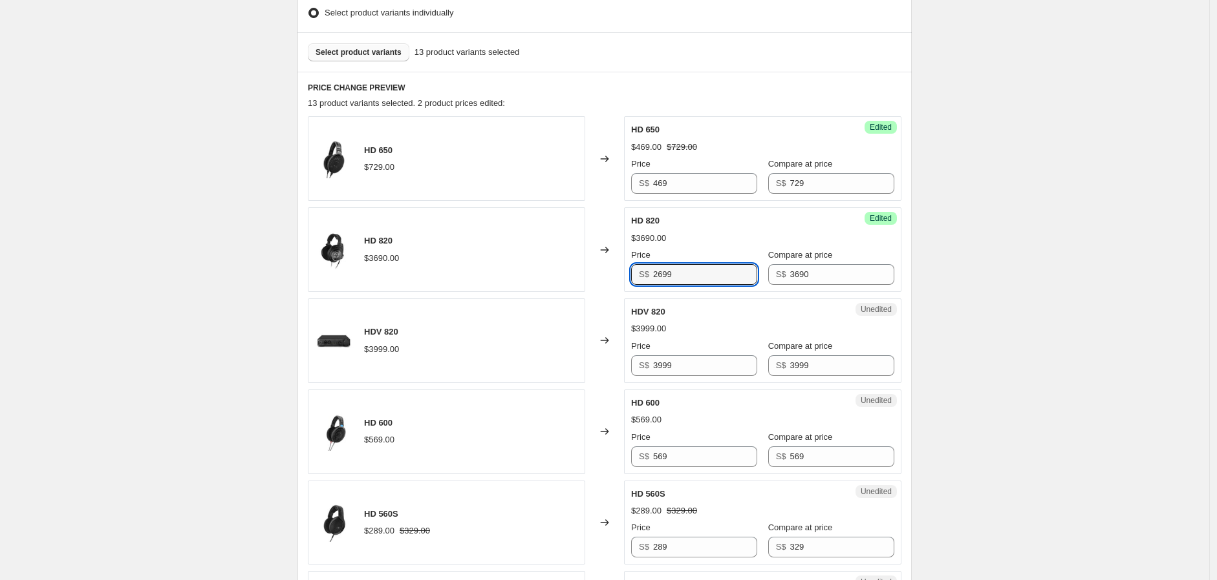
scroll to position [359, 0]
type input "2699"
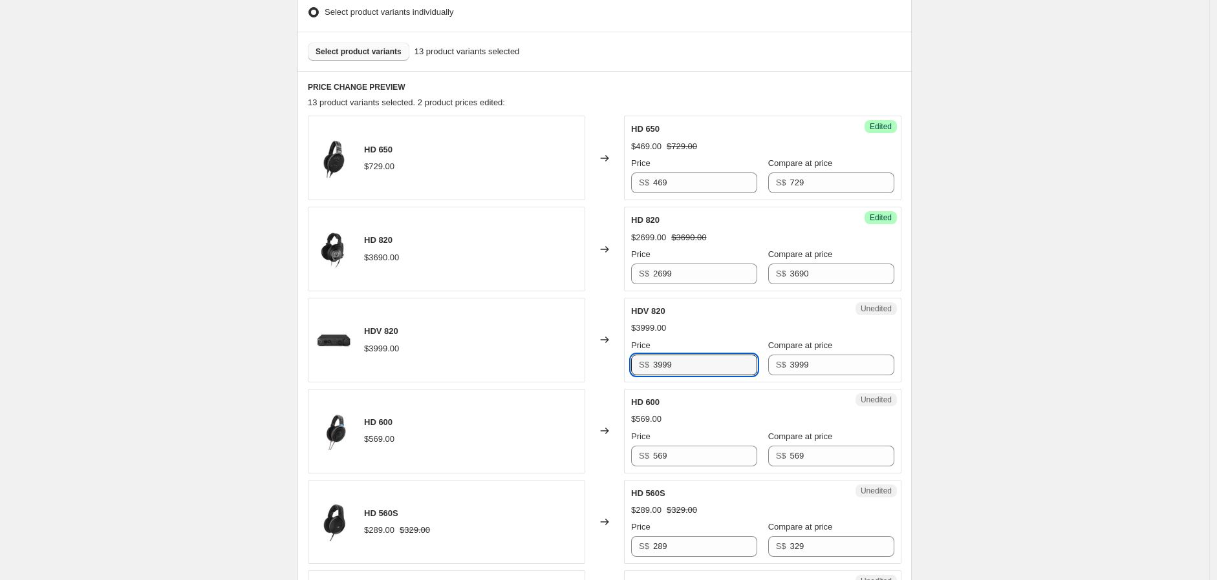
drag, startPoint x: 709, startPoint y: 363, endPoint x: 640, endPoint y: 352, distance: 70.1
click at [640, 352] on div "Price S$ 3999" at bounding box center [694, 357] width 126 height 36
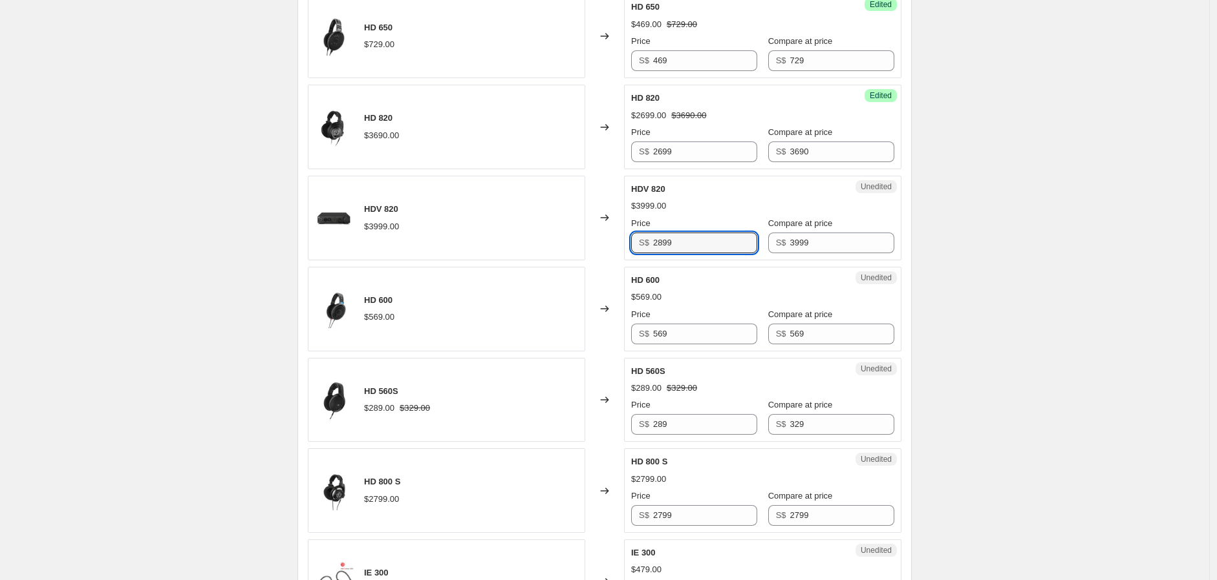
scroll to position [502, 0]
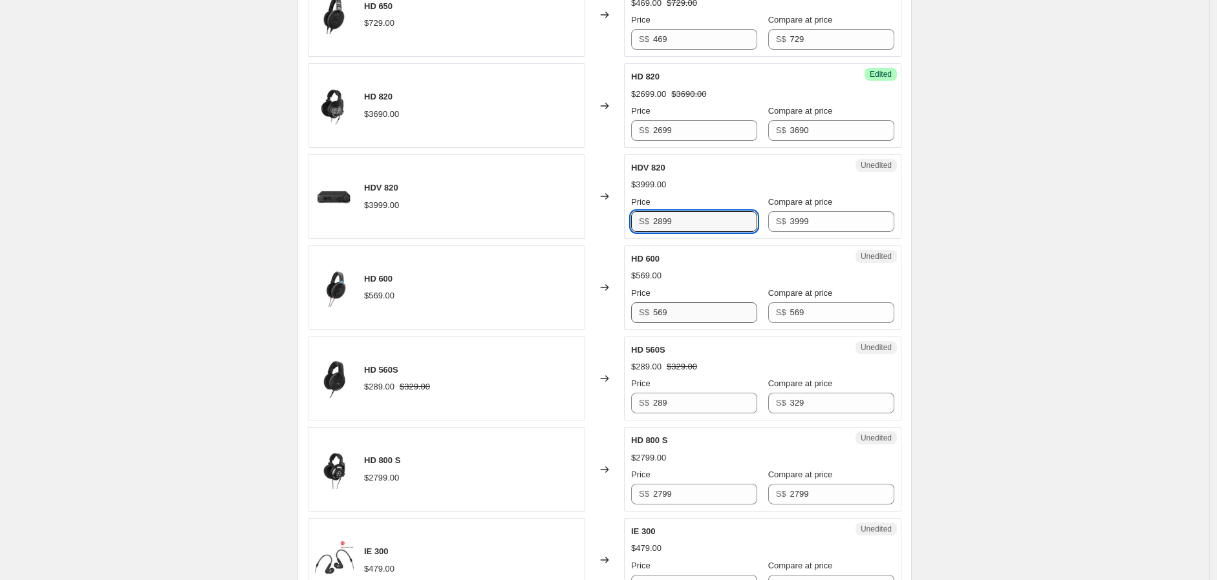
type input "2899"
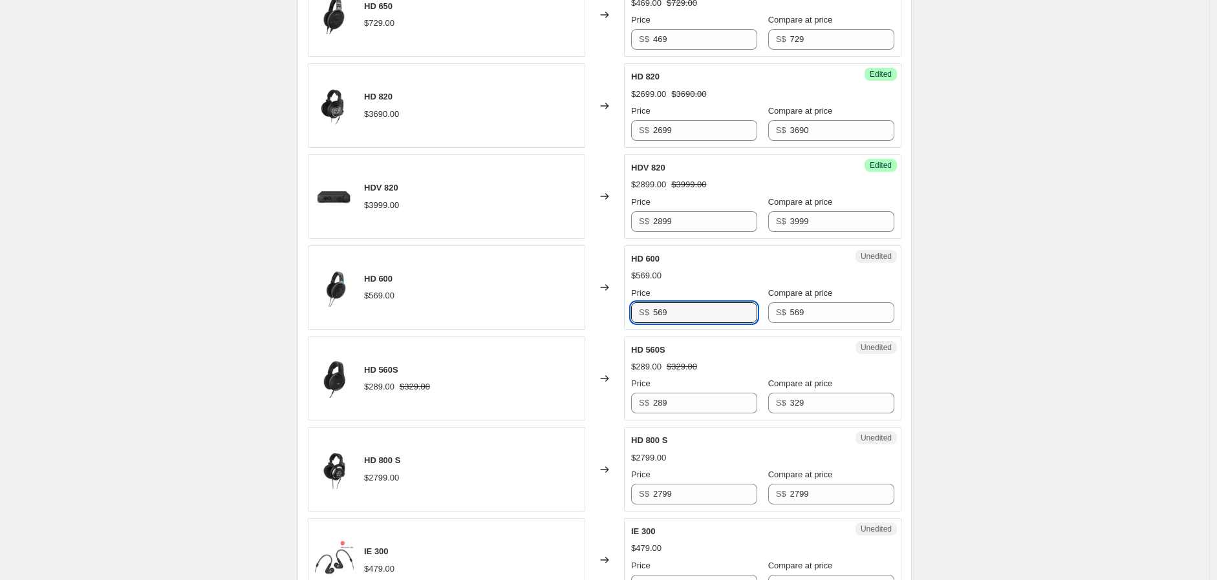
drag, startPoint x: 669, startPoint y: 313, endPoint x: 605, endPoint y: 308, distance: 64.2
click at [605, 308] on div "HD 600 $569.00 Changed to Unedited HD 600 $569.00 Price S$ 569 Compare at price…" at bounding box center [604, 288] width 593 height 85
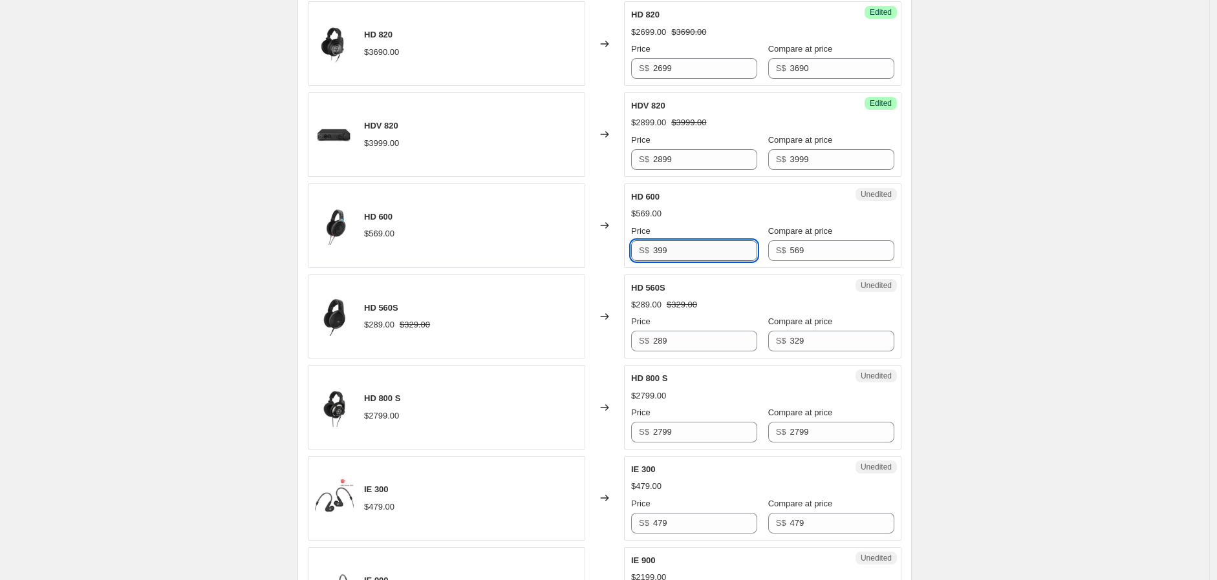
scroll to position [646, 0]
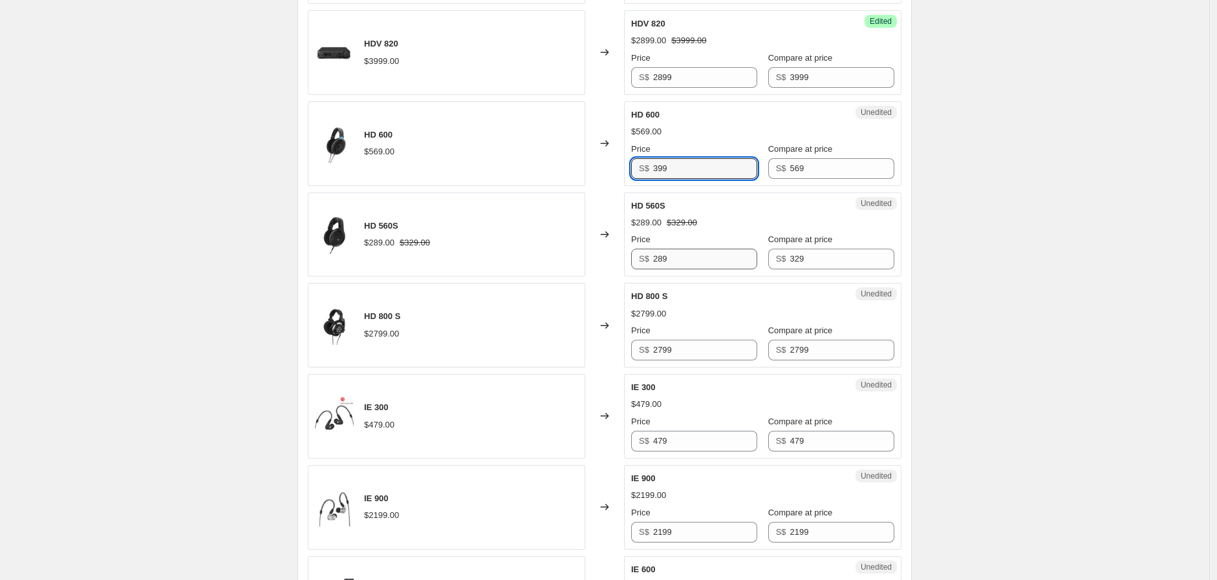
type input "399"
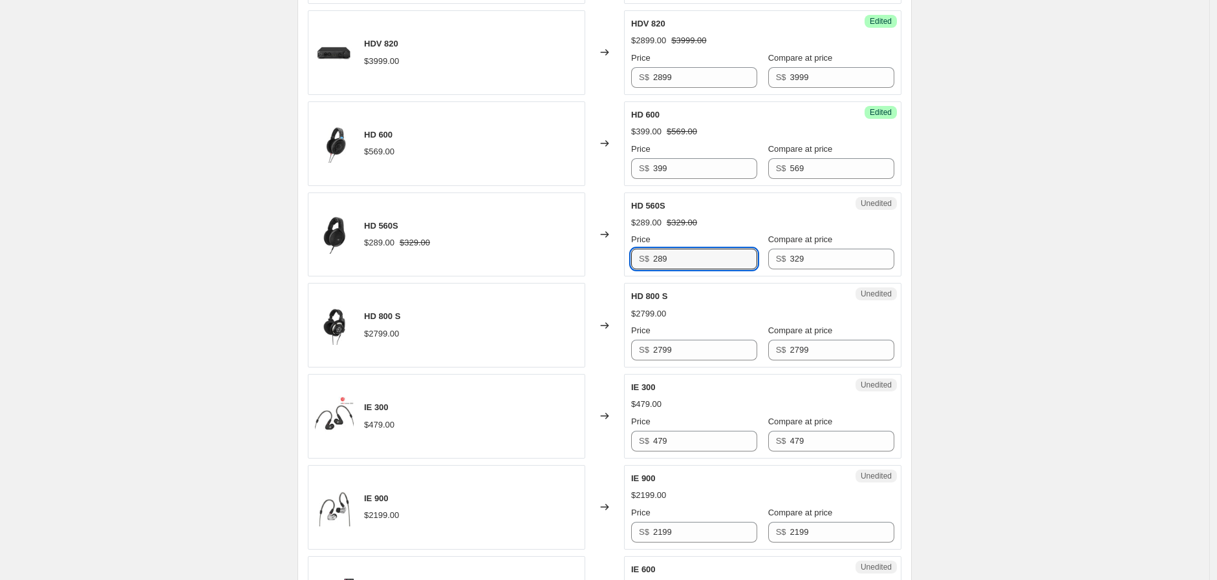
drag, startPoint x: 667, startPoint y: 262, endPoint x: 644, endPoint y: 261, distance: 23.3
click at [644, 261] on div "S$ 289" at bounding box center [694, 259] width 126 height 21
click at [1109, 301] on div "Create new price [MEDICAL_DATA]. This page is ready Create new price [MEDICAL_D…" at bounding box center [604, 299] width 1209 height 1891
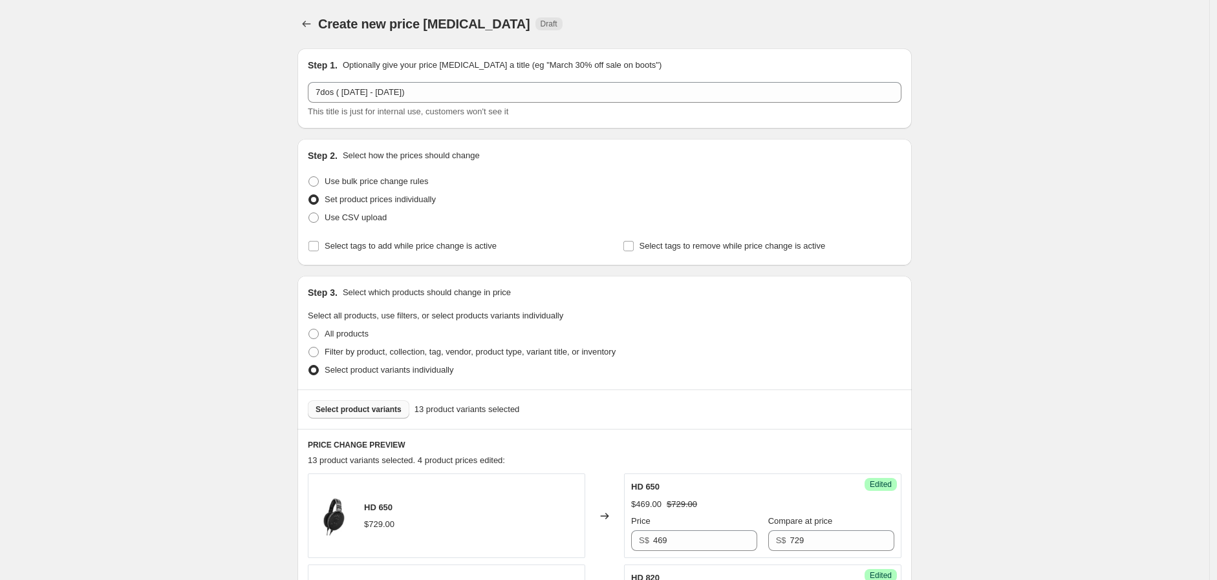
scroll to position [0, 0]
click at [359, 409] on span "Select product variants" at bounding box center [358, 410] width 86 height 10
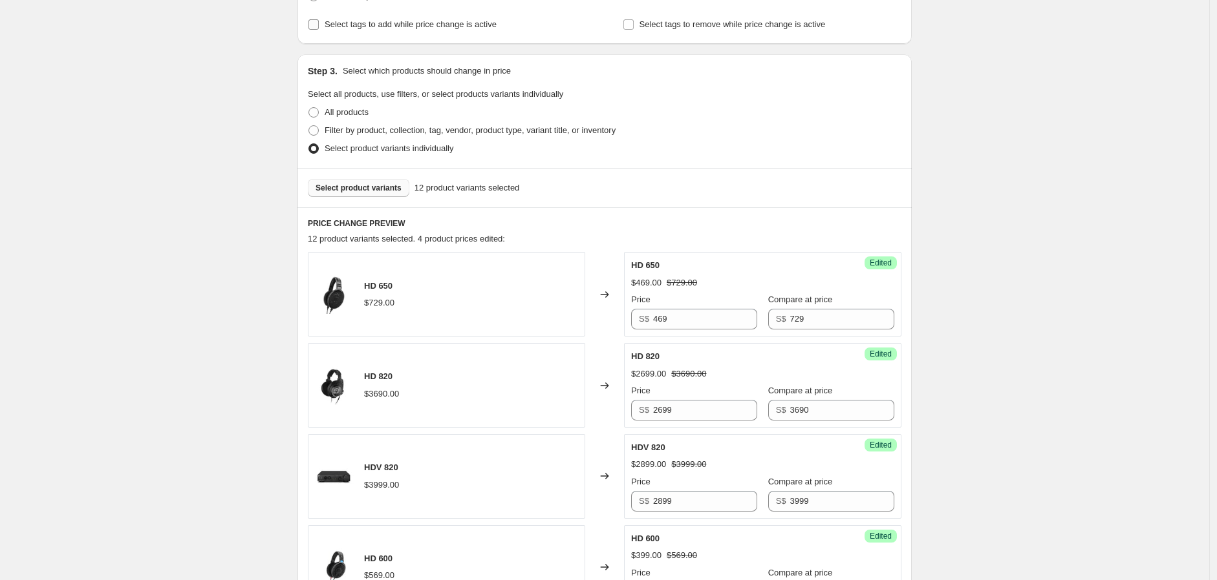
scroll to position [215, 0]
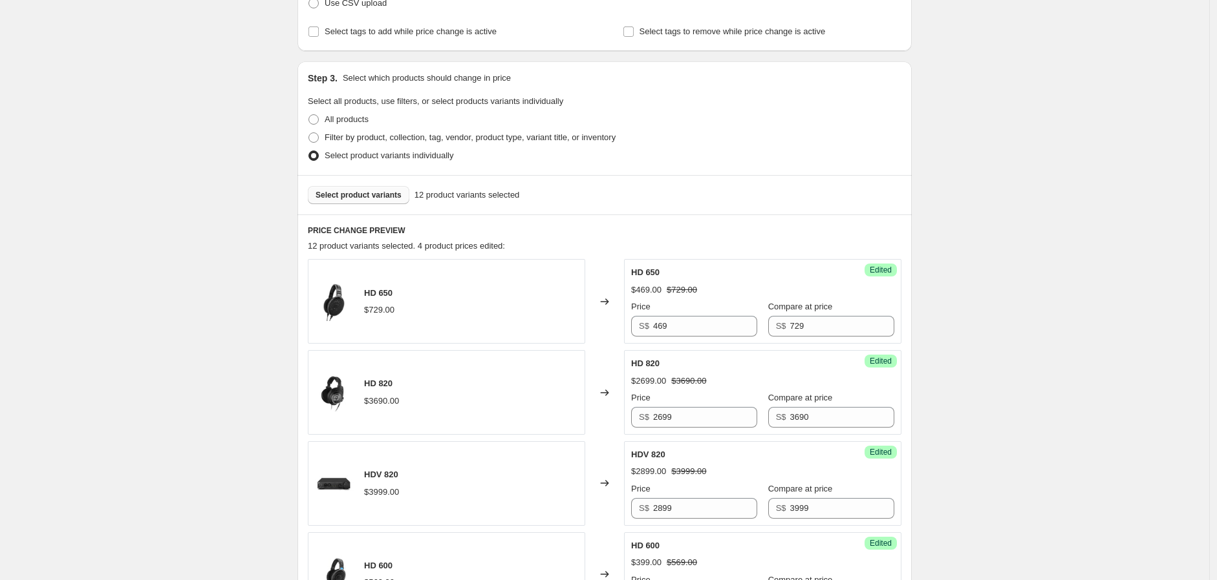
click at [372, 193] on span "Select product variants" at bounding box center [358, 195] width 86 height 10
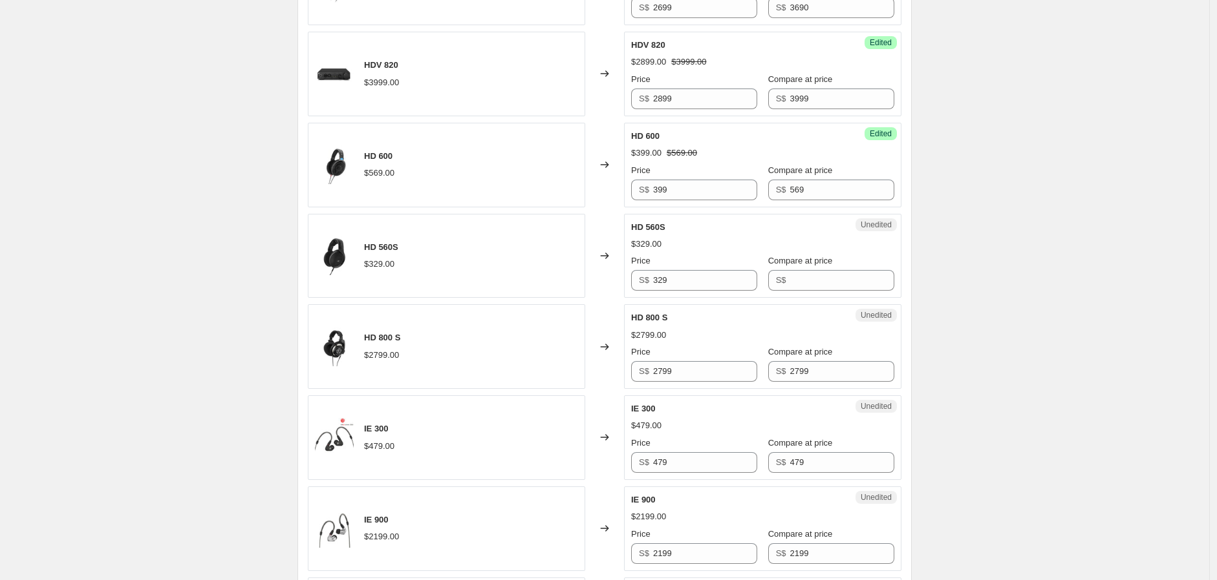
scroll to position [646, 0]
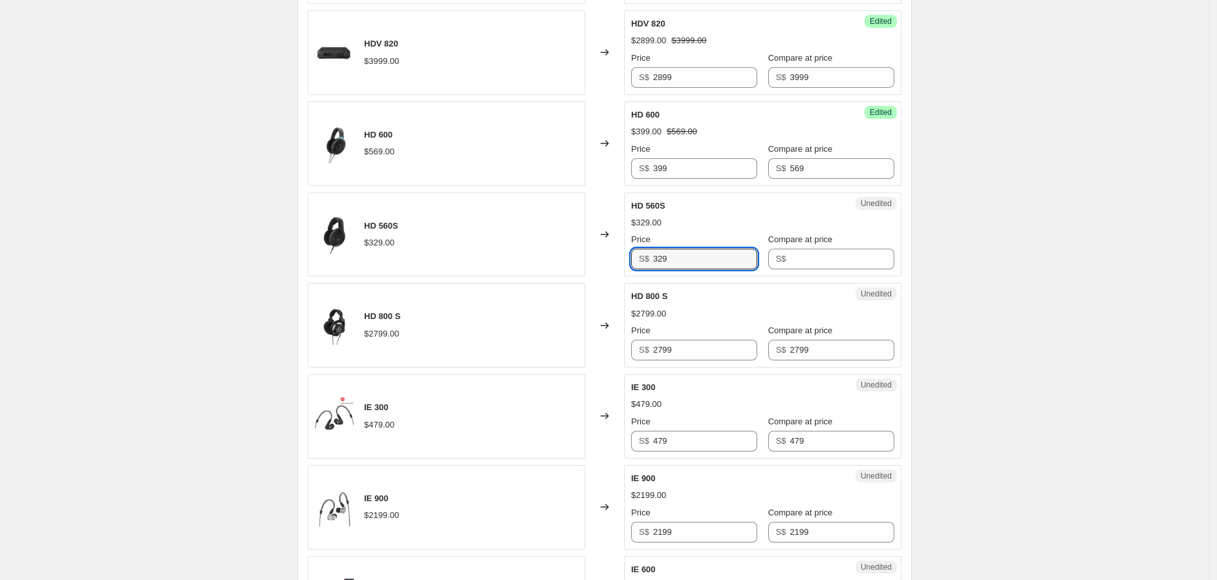
drag, startPoint x: 690, startPoint y: 259, endPoint x: 635, endPoint y: 254, distance: 55.1
click at [630, 254] on div "Unedited HD 560S $329.00 Price S$ 329 Compare at price S$" at bounding box center [762, 235] width 277 height 85
type input "329"
drag, startPoint x: 810, startPoint y: 259, endPoint x: 799, endPoint y: 258, distance: 11.0
click at [800, 257] on input "Compare at price" at bounding box center [842, 259] width 104 height 21
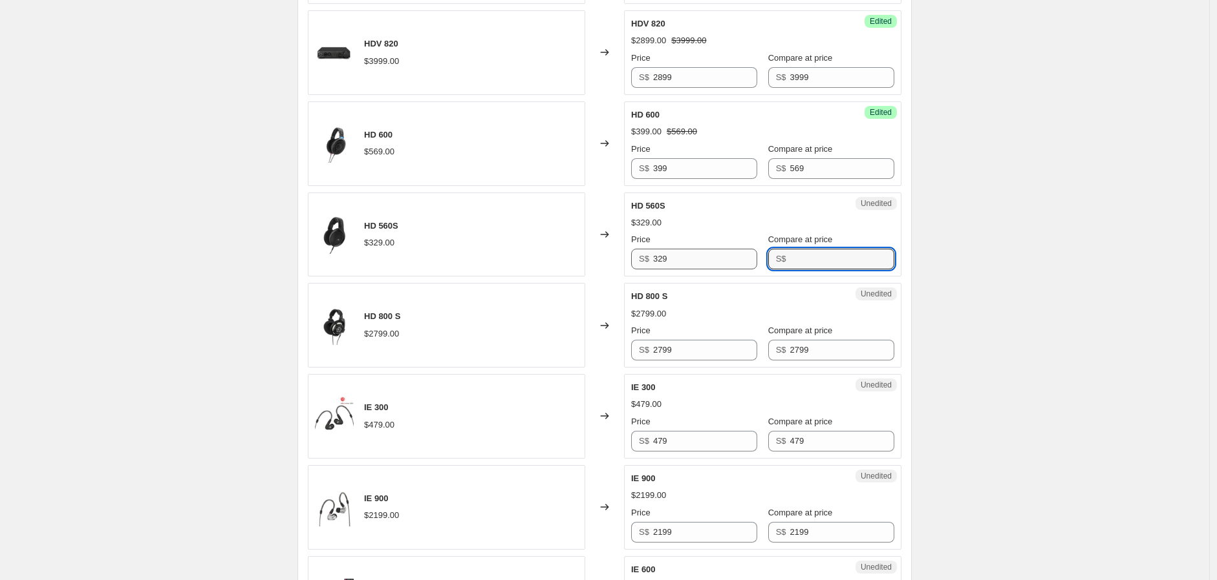
paste input "329"
type input "329"
click at [727, 252] on input "329" at bounding box center [705, 259] width 104 height 21
drag, startPoint x: 727, startPoint y: 250, endPoint x: 645, endPoint y: 255, distance: 82.3
click at [645, 255] on div "S$ 329" at bounding box center [694, 259] width 126 height 21
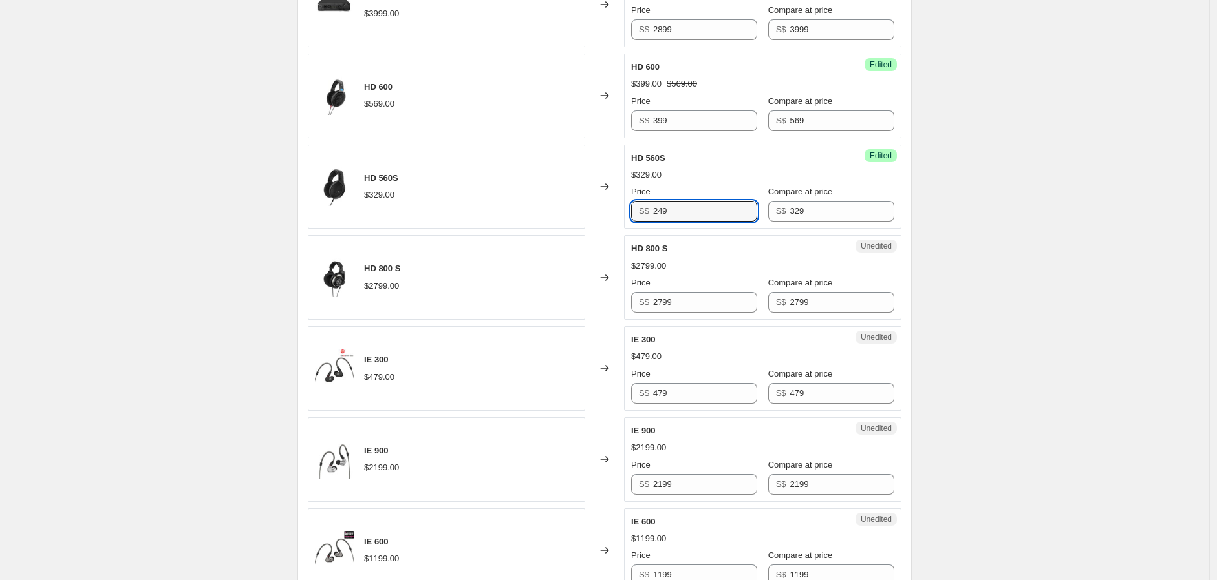
scroll to position [718, 0]
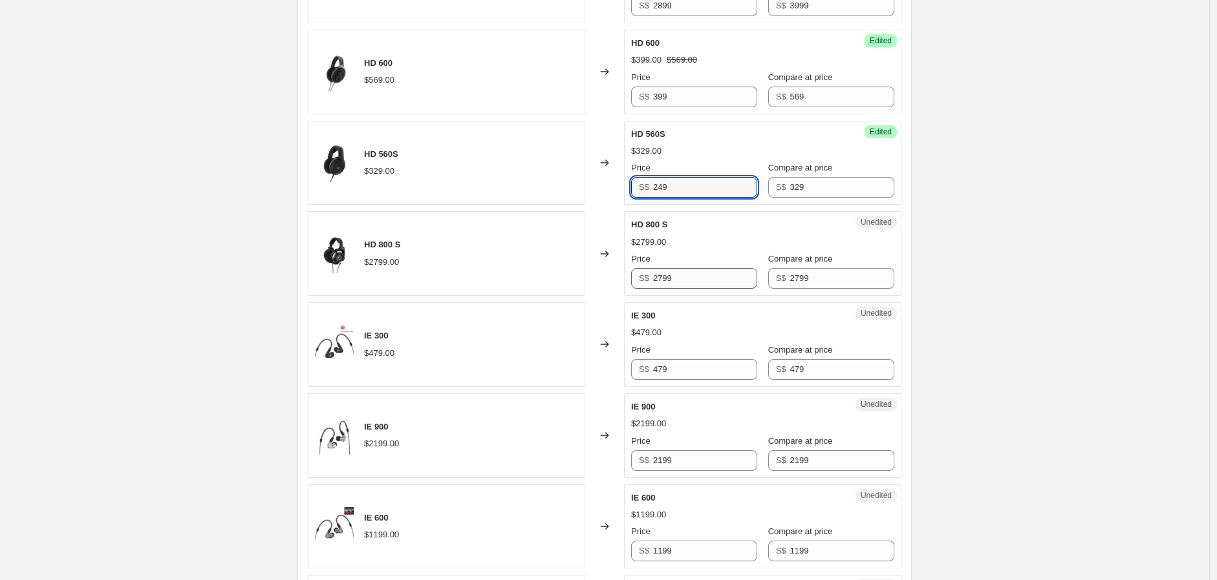
type input "249"
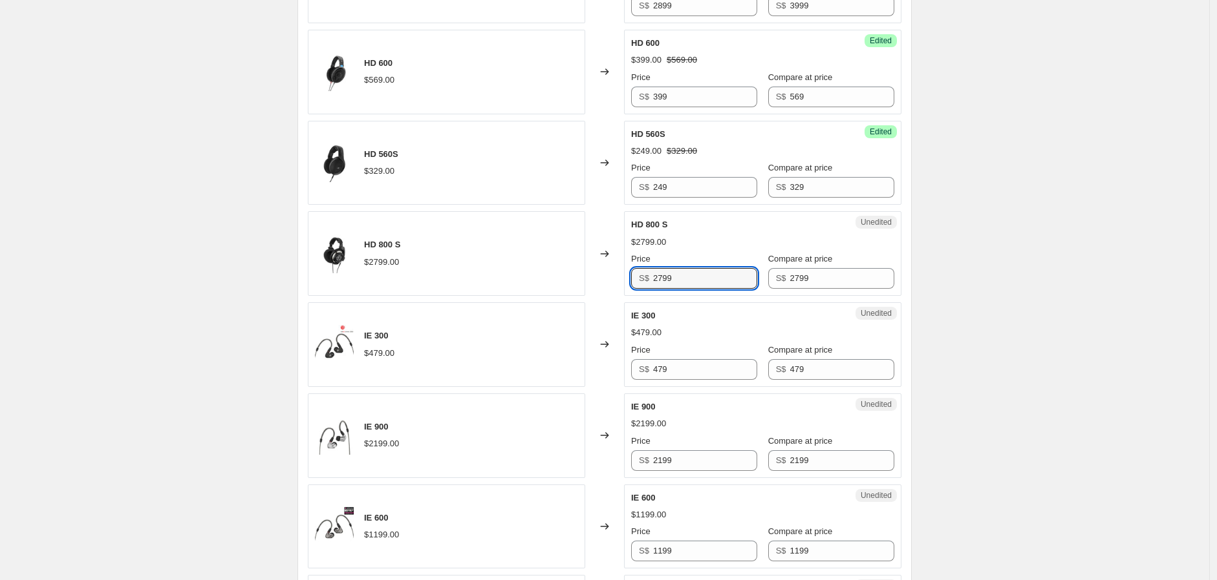
drag, startPoint x: 681, startPoint y: 273, endPoint x: 621, endPoint y: 275, distance: 59.5
click at [621, 275] on div "HD 800 S $2799.00 Changed to Unedited HD 800 S $2799.00 Price S$ 2799 Compare a…" at bounding box center [604, 253] width 593 height 85
click at [674, 283] on input "2799" at bounding box center [705, 278] width 104 height 21
click at [659, 279] on input "2799" at bounding box center [705, 278] width 104 height 21
click at [657, 279] on input "2799" at bounding box center [705, 278] width 104 height 21
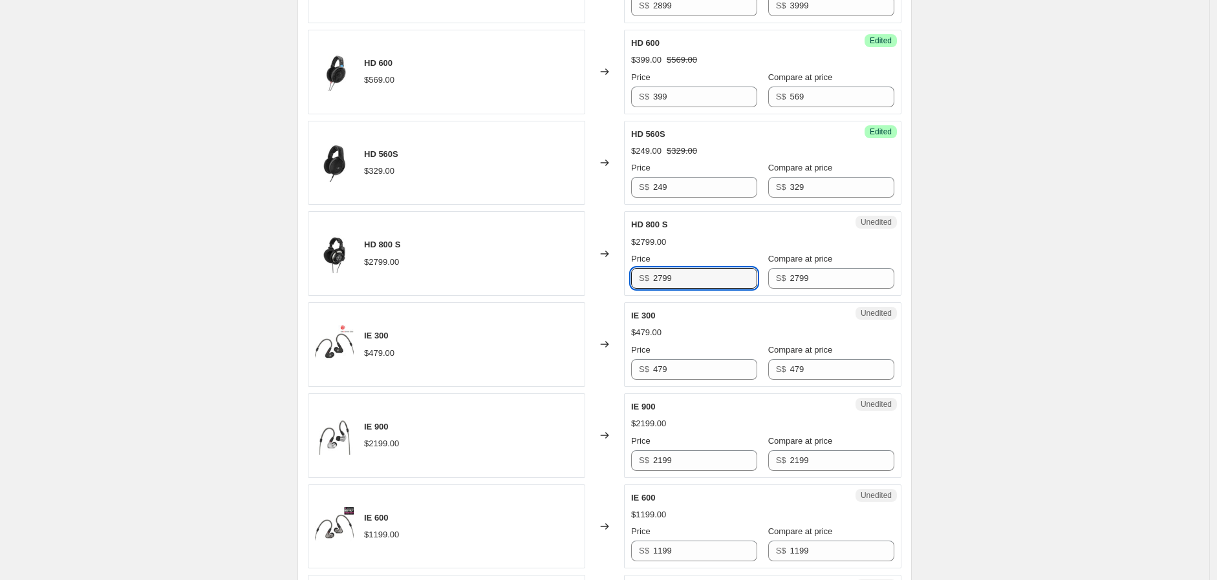
drag, startPoint x: 658, startPoint y: 279, endPoint x: 645, endPoint y: 279, distance: 12.9
click at [645, 279] on div "S$ 2799" at bounding box center [694, 278] width 126 height 21
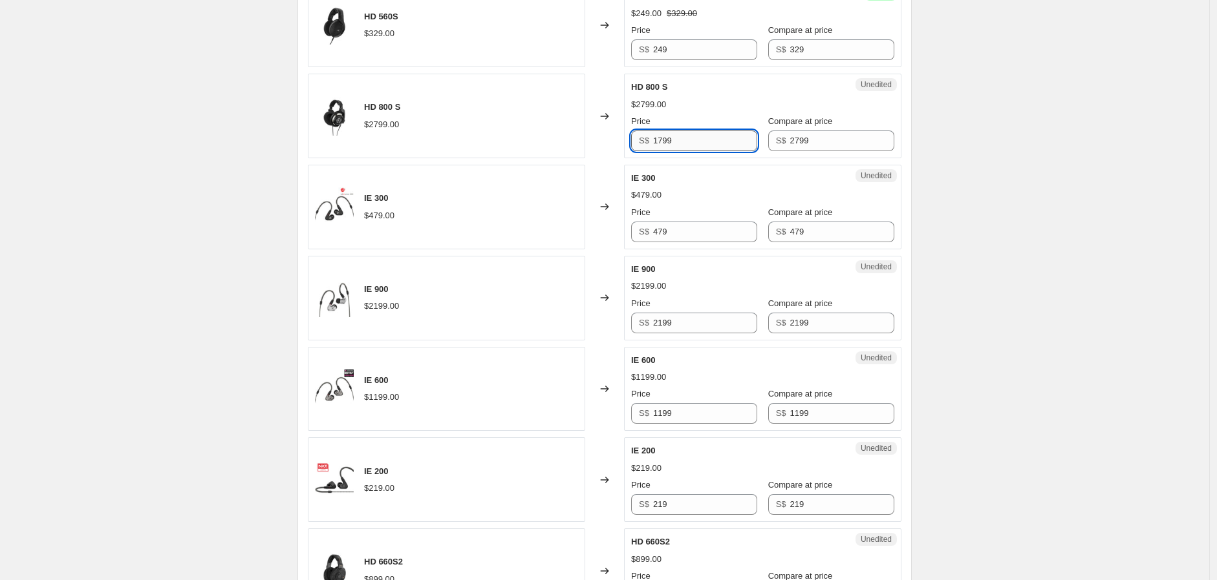
scroll to position [862, 0]
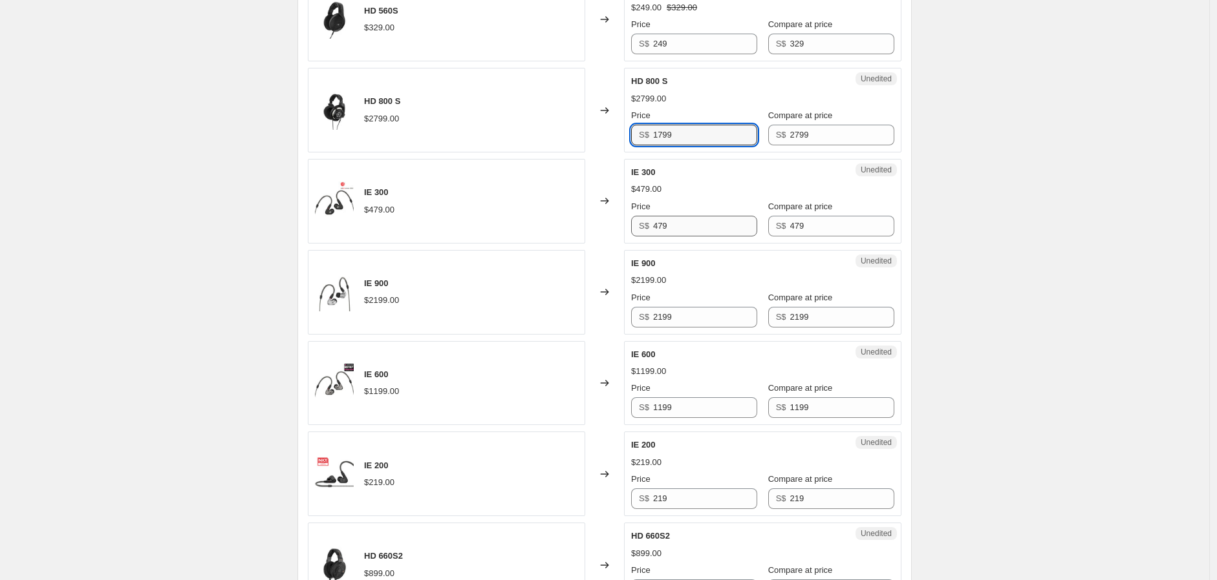
type input "1799"
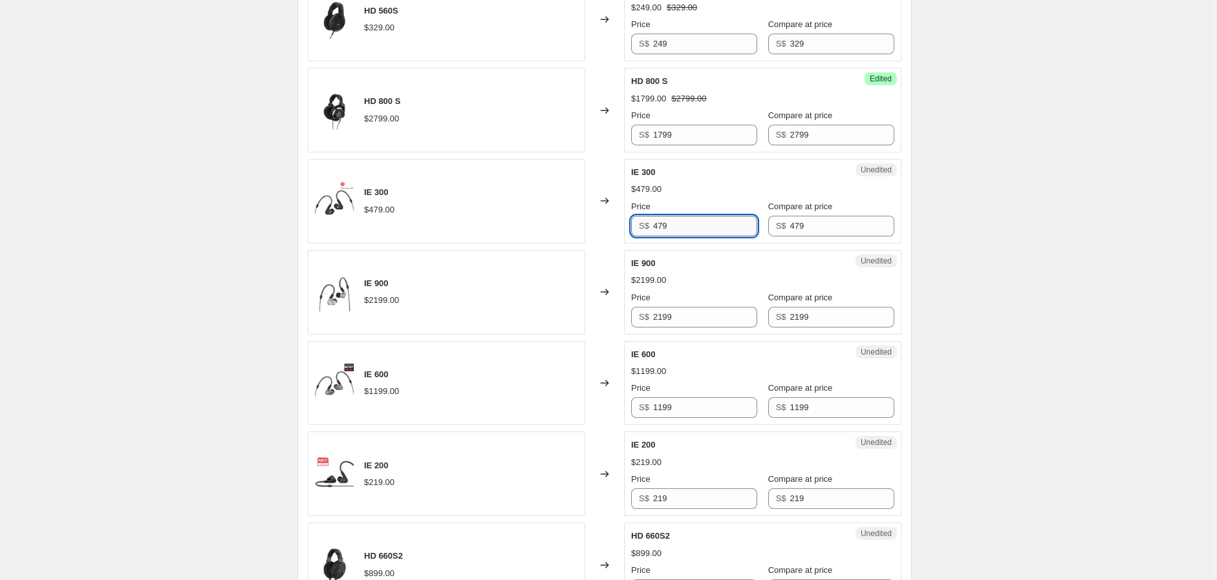
click at [697, 235] on input "479" at bounding box center [705, 226] width 104 height 21
drag, startPoint x: 681, startPoint y: 229, endPoint x: 633, endPoint y: 226, distance: 47.3
click at [633, 226] on div "Unedited IE 300 $479.00 Price S$ 479 Compare at price S$ 479" at bounding box center [762, 201] width 277 height 85
type input "289"
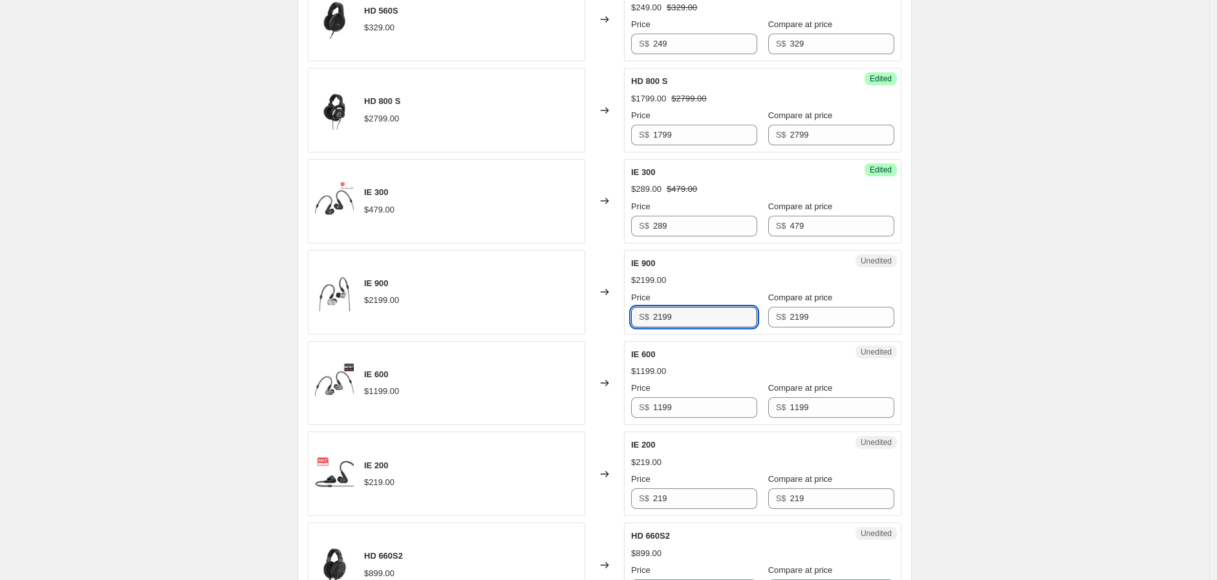
drag, startPoint x: 680, startPoint y: 320, endPoint x: 625, endPoint y: 320, distance: 54.9
click at [625, 320] on div "IE 900 $2199.00 Changed to Unedited IE 900 $2199.00 Price S$ 2199 Compare at pr…" at bounding box center [604, 292] width 593 height 85
click at [655, 319] on input "2199" at bounding box center [705, 317] width 104 height 21
drag, startPoint x: 666, startPoint y: 314, endPoint x: 654, endPoint y: 317, distance: 12.1
click at [654, 317] on div "S$ 2199" at bounding box center [694, 317] width 126 height 21
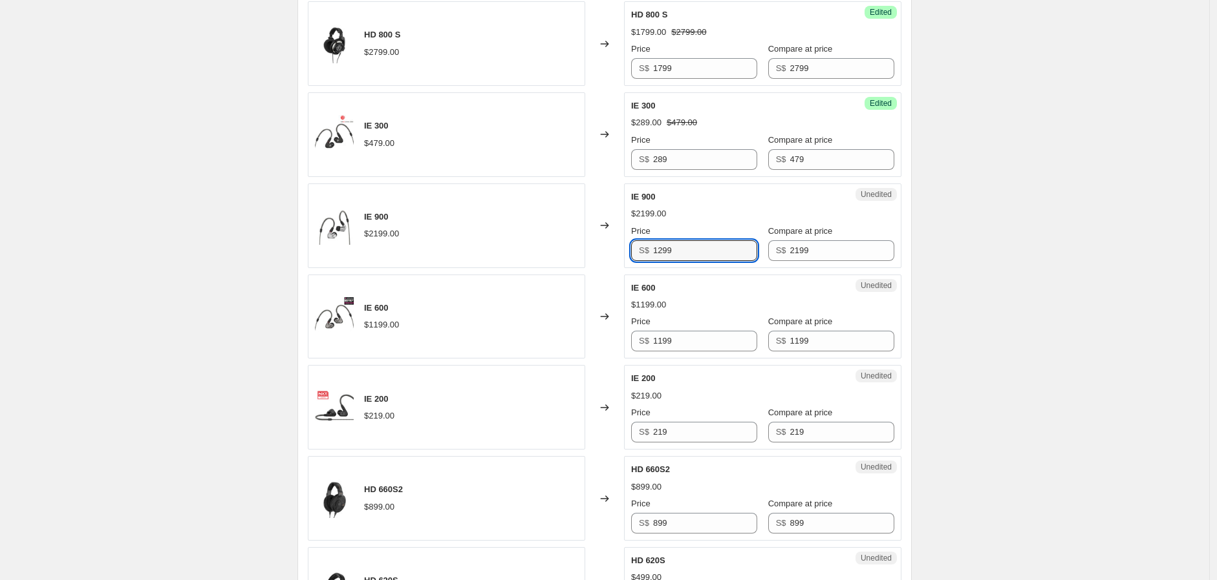
scroll to position [1077, 0]
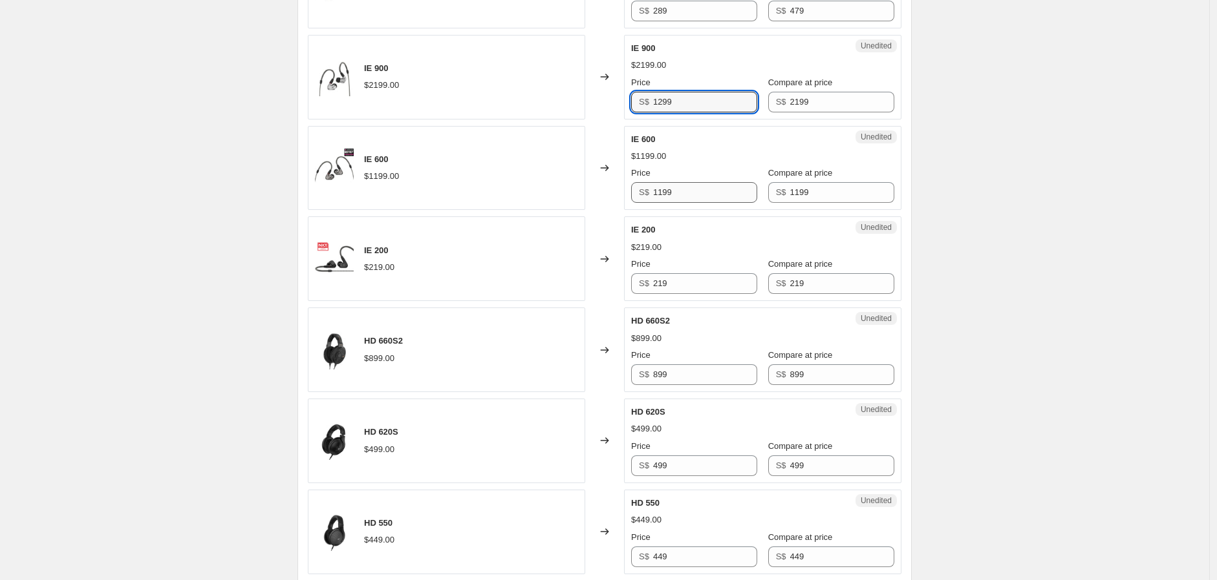
type input "1299"
click at [712, 195] on input "1199" at bounding box center [705, 192] width 104 height 21
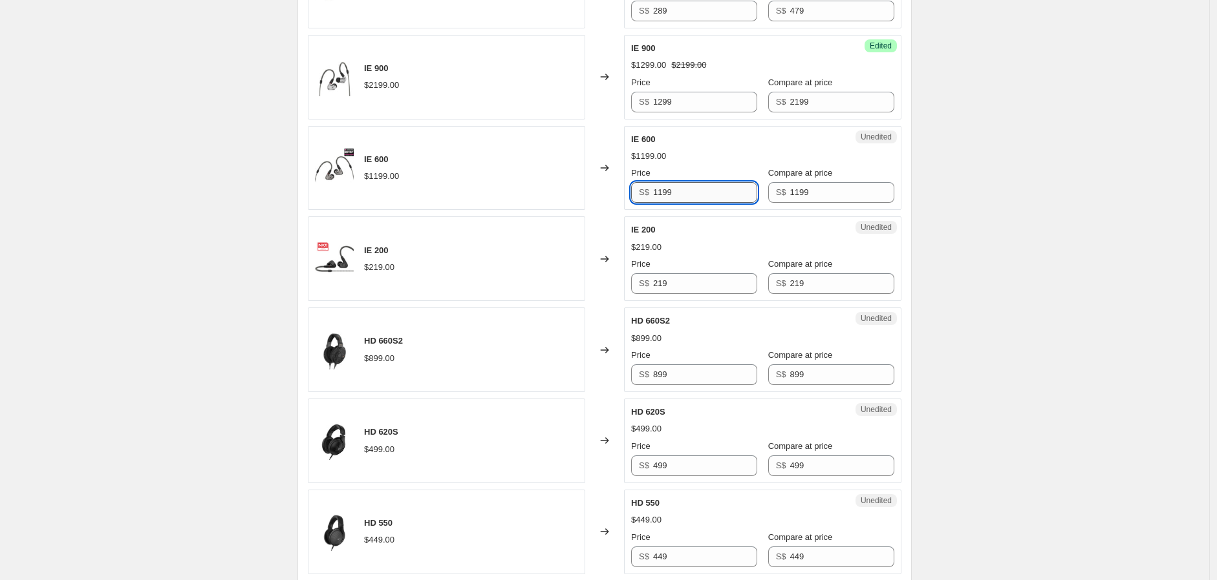
drag, startPoint x: 680, startPoint y: 191, endPoint x: 679, endPoint y: 201, distance: 10.4
click at [679, 198] on input "1199" at bounding box center [705, 192] width 104 height 21
drag, startPoint x: 666, startPoint y: 193, endPoint x: 648, endPoint y: 196, distance: 18.4
click at [648, 196] on div "S$ 1199" at bounding box center [694, 192] width 126 height 21
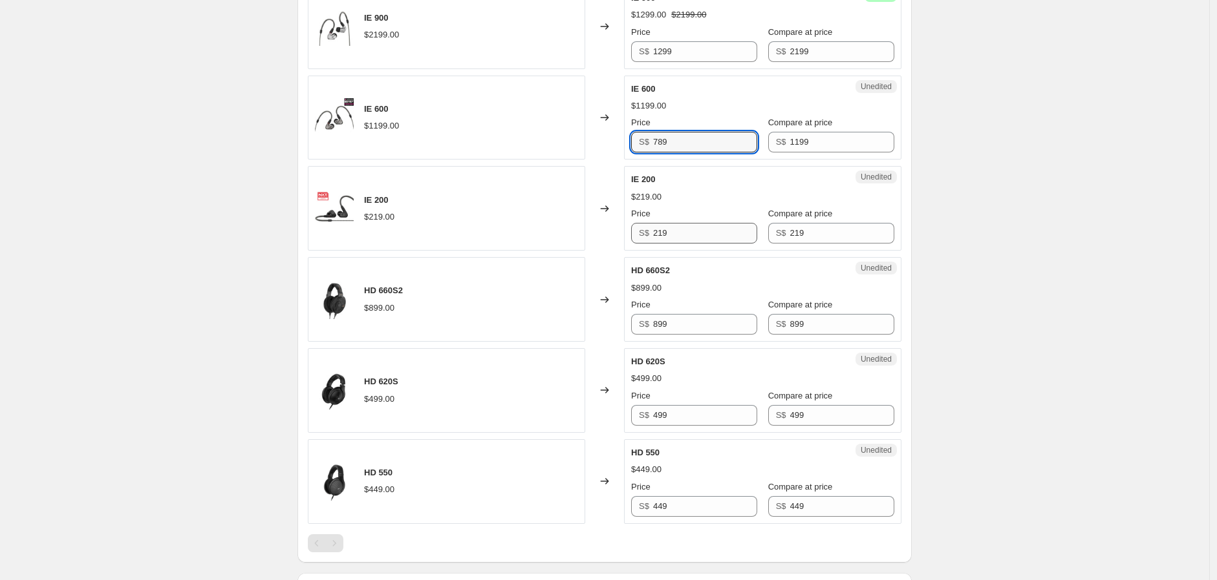
scroll to position [1149, 0]
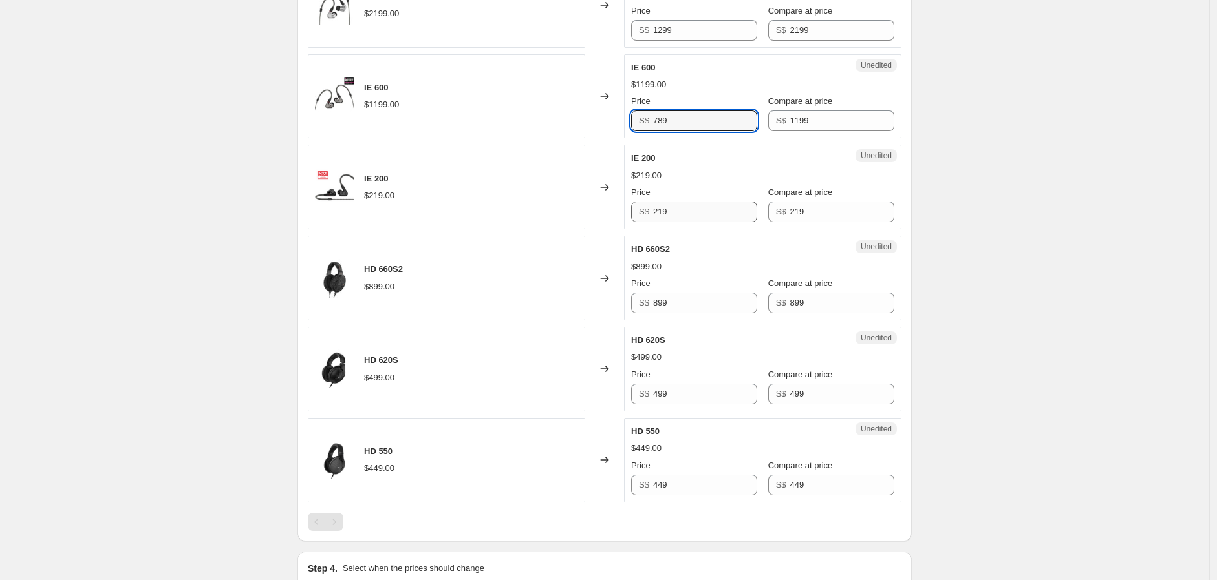
type input "789"
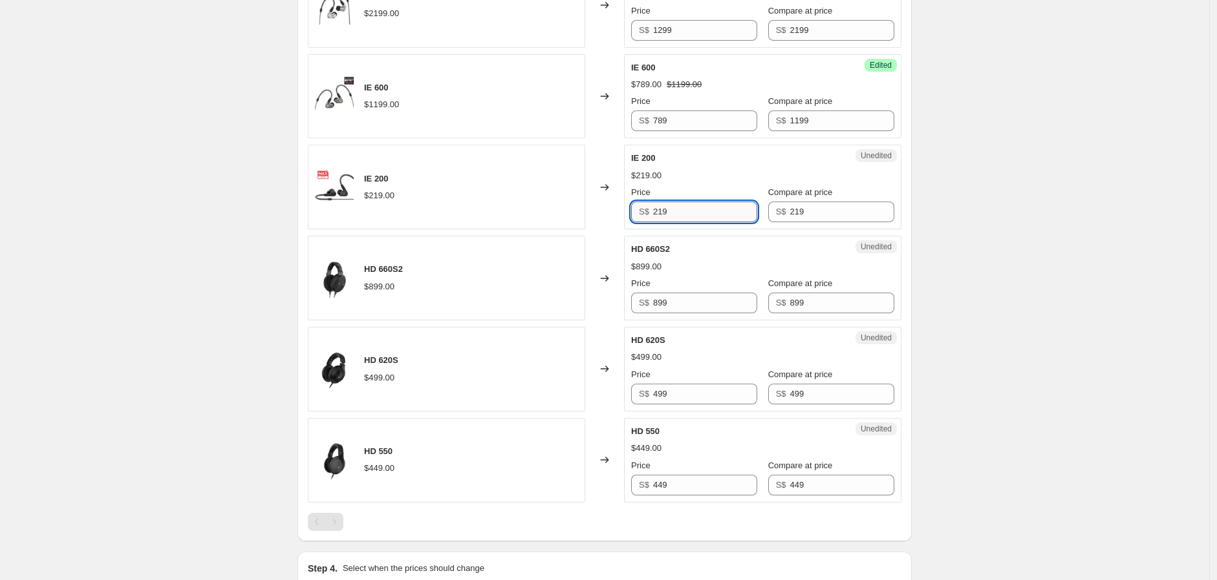
click at [671, 215] on input "219" at bounding box center [705, 212] width 104 height 21
drag, startPoint x: 670, startPoint y: 210, endPoint x: 659, endPoint y: 211, distance: 11.0
click at [659, 211] on input "219" at bounding box center [705, 212] width 104 height 21
click at [660, 212] on input "219" at bounding box center [705, 212] width 104 height 21
click at [665, 209] on input "219" at bounding box center [705, 212] width 104 height 21
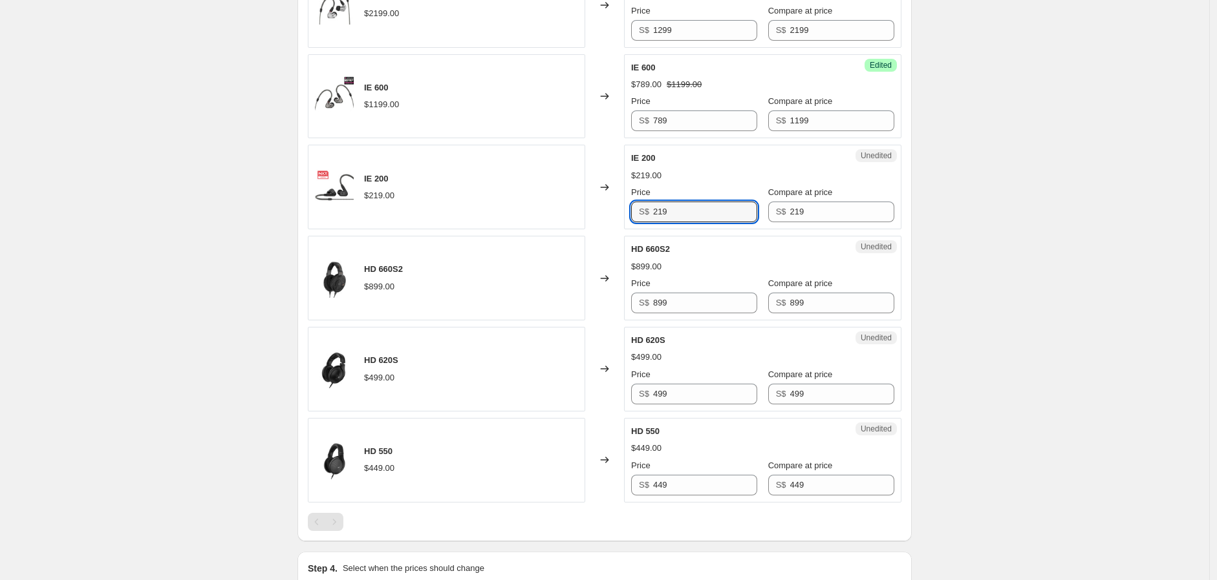
drag, startPoint x: 665, startPoint y: 213, endPoint x: 649, endPoint y: 215, distance: 15.6
click at [649, 215] on div "S$ 219" at bounding box center [694, 212] width 126 height 21
type input "149"
click at [697, 310] on input "899" at bounding box center [705, 303] width 104 height 21
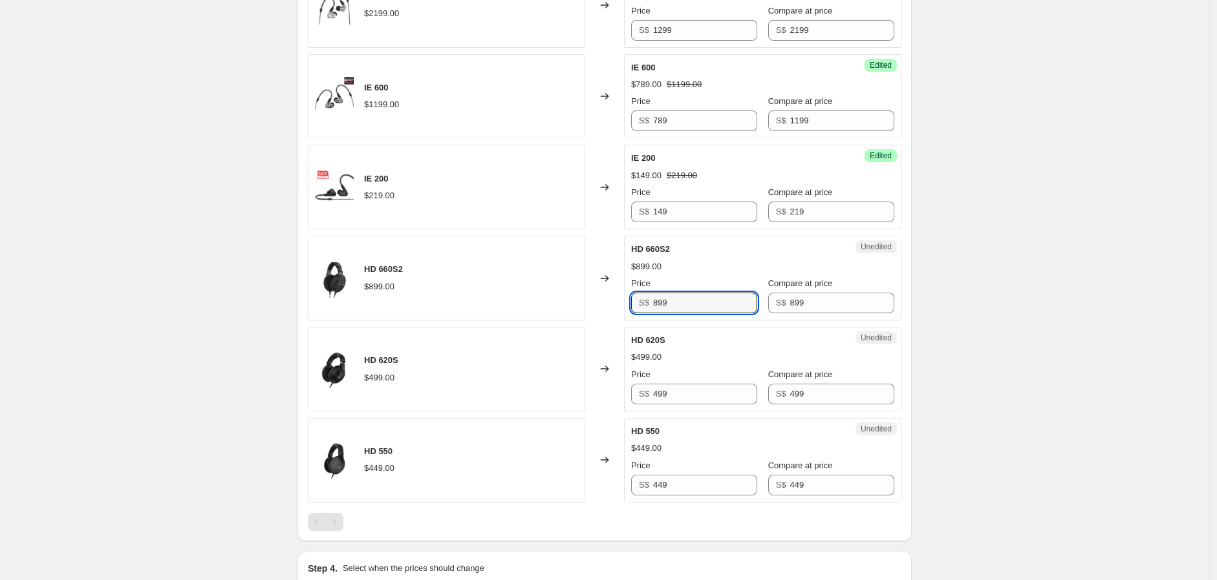
drag, startPoint x: 662, startPoint y: 303, endPoint x: 650, endPoint y: 304, distance: 11.8
click at [650, 304] on div "S$ 899" at bounding box center [694, 303] width 126 height 21
click at [661, 304] on input "899" at bounding box center [705, 303] width 104 height 21
click at [655, 301] on input "899" at bounding box center [705, 303] width 104 height 21
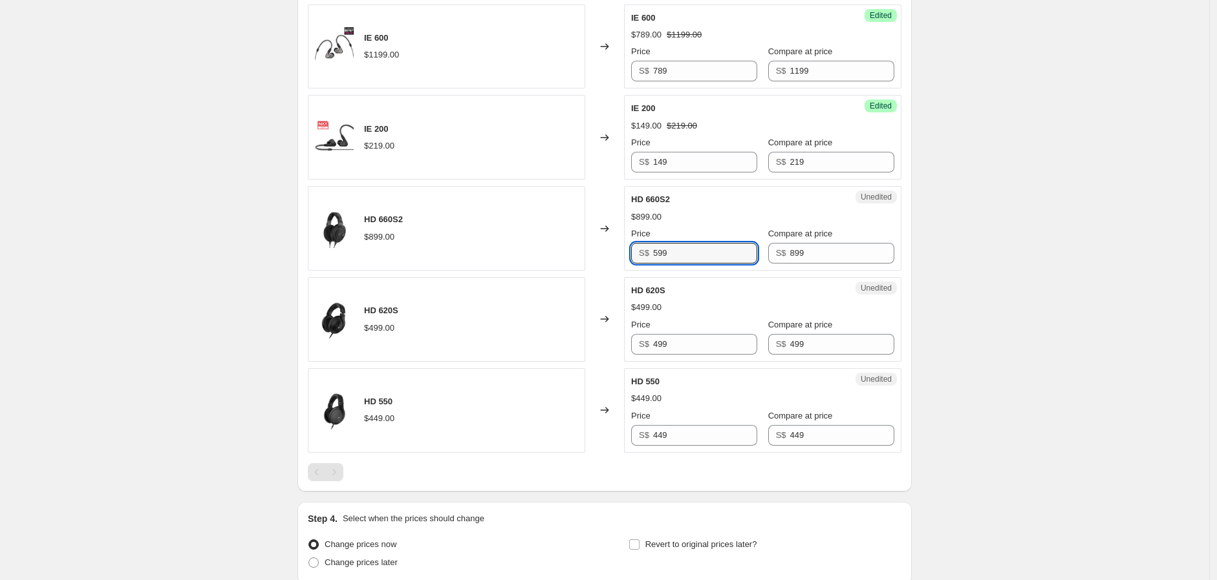
scroll to position [1220, 0]
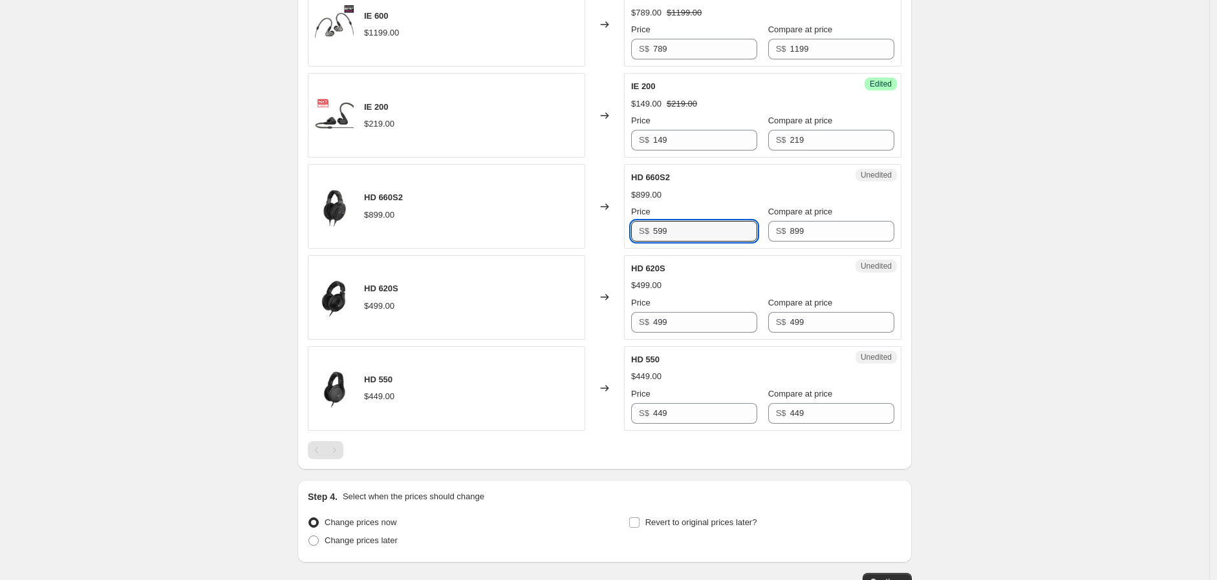
type input "599"
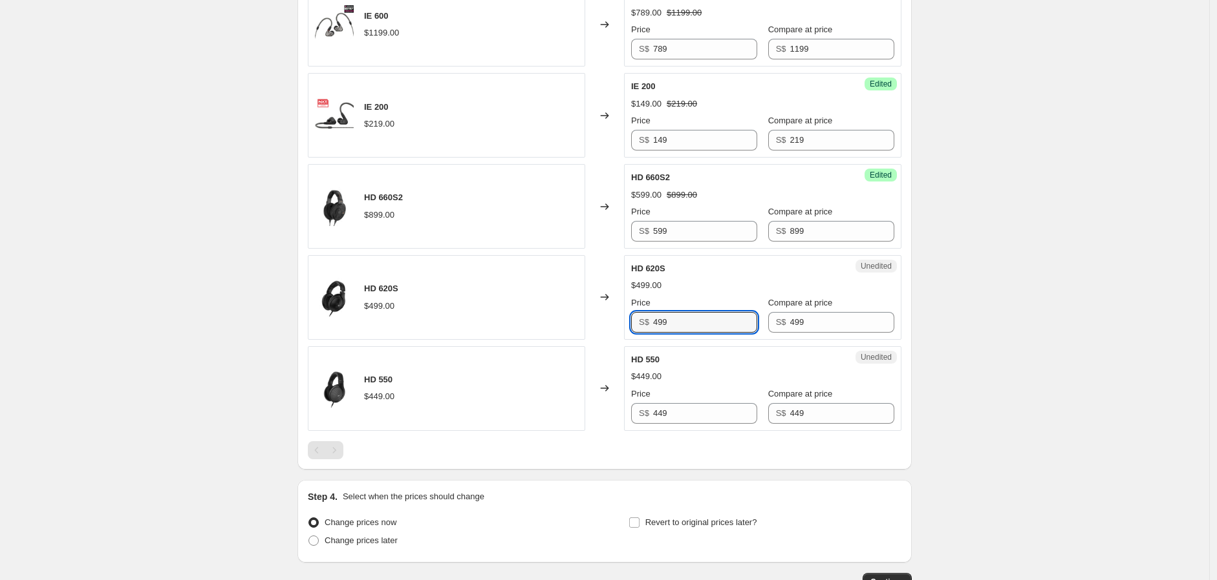
click at [679, 317] on input "499" at bounding box center [705, 322] width 104 height 21
click at [679, 321] on input "499" at bounding box center [705, 322] width 104 height 21
drag, startPoint x: 664, startPoint y: 323, endPoint x: 650, endPoint y: 323, distance: 14.2
click at [650, 323] on div "S$ 499" at bounding box center [694, 322] width 126 height 21
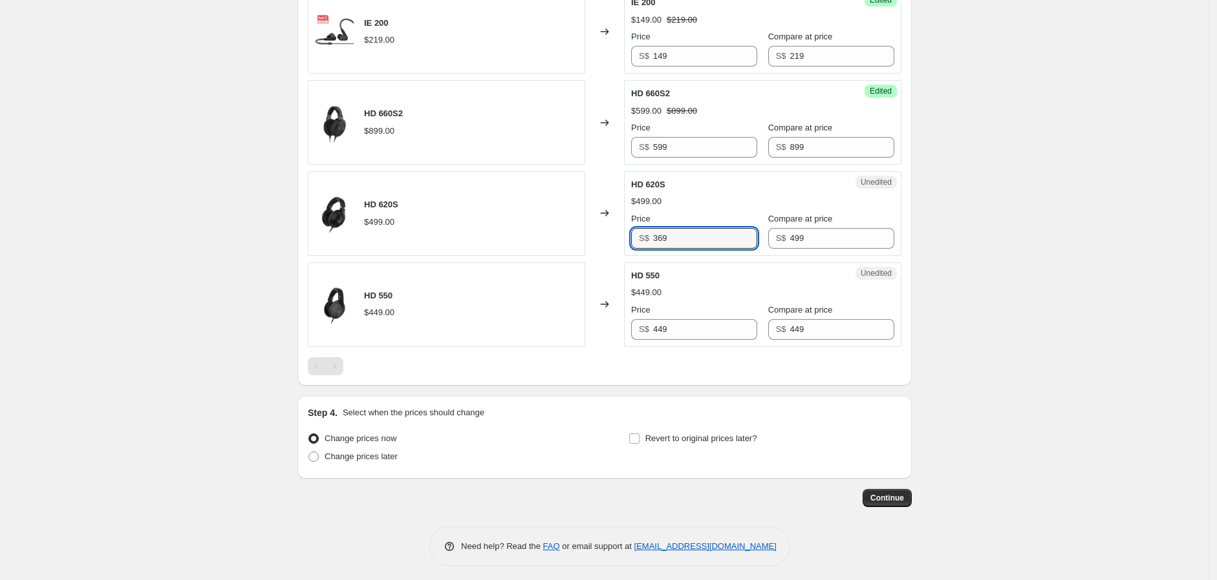
scroll to position [1311, 0]
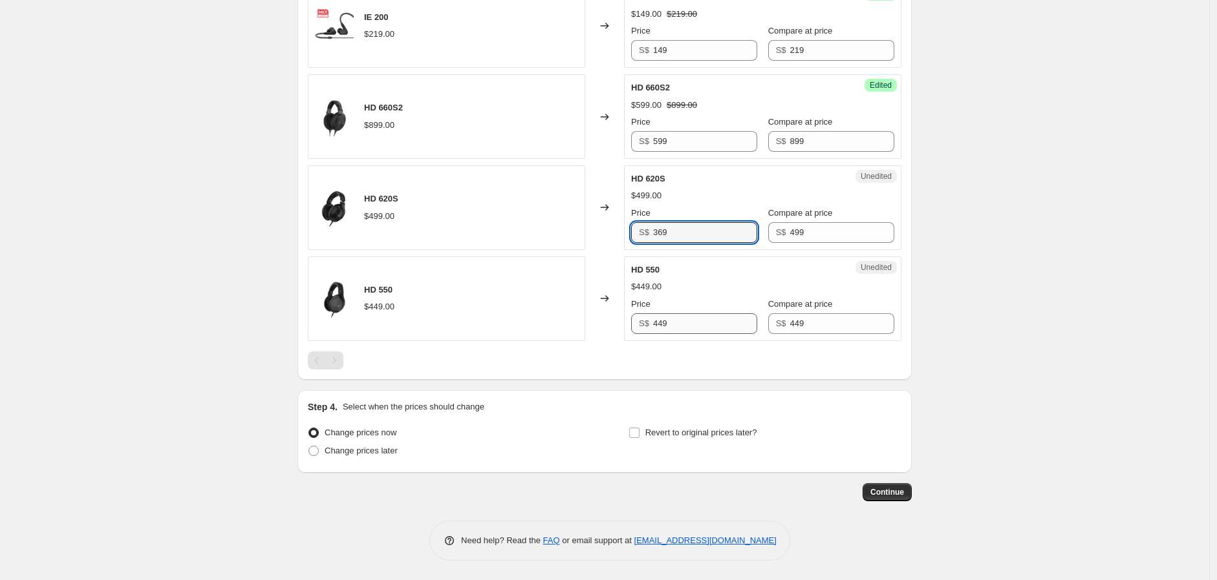
type input "369"
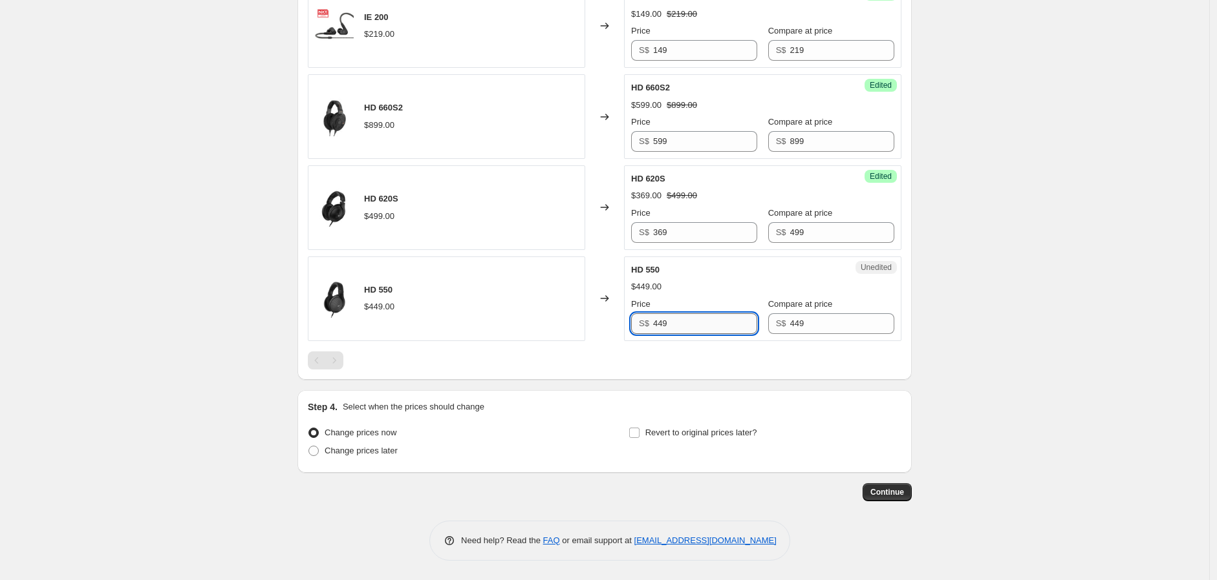
click at [671, 325] on input "449" at bounding box center [705, 324] width 104 height 21
drag, startPoint x: 663, startPoint y: 325, endPoint x: 654, endPoint y: 326, distance: 9.1
click at [654, 326] on div "S$ 449" at bounding box center [694, 324] width 126 height 21
type input "339"
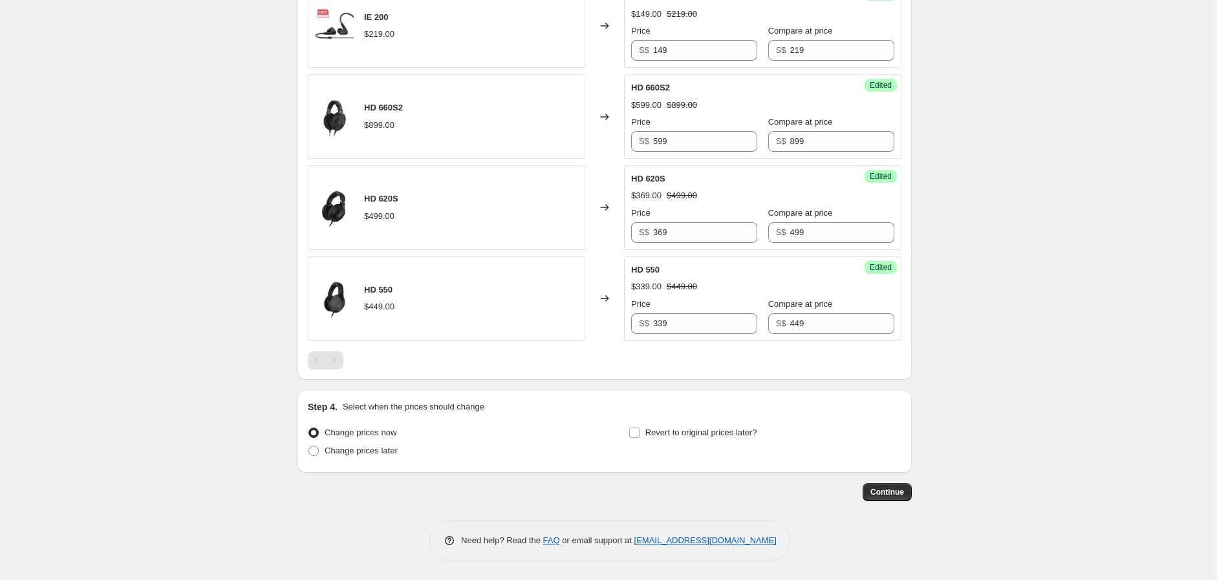
click at [628, 433] on div "Change prices now Change prices later Revert to original prices later?" at bounding box center [604, 443] width 593 height 39
click at [639, 433] on input "Revert to original prices later?" at bounding box center [634, 433] width 10 height 10
checkbox input "true"
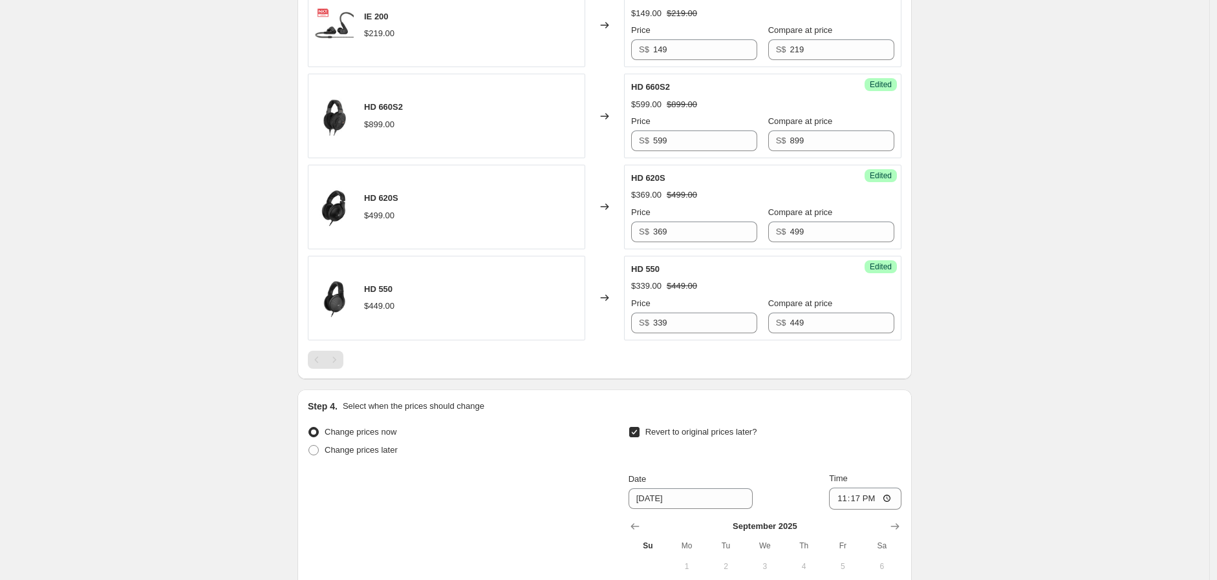
scroll to position [1532, 0]
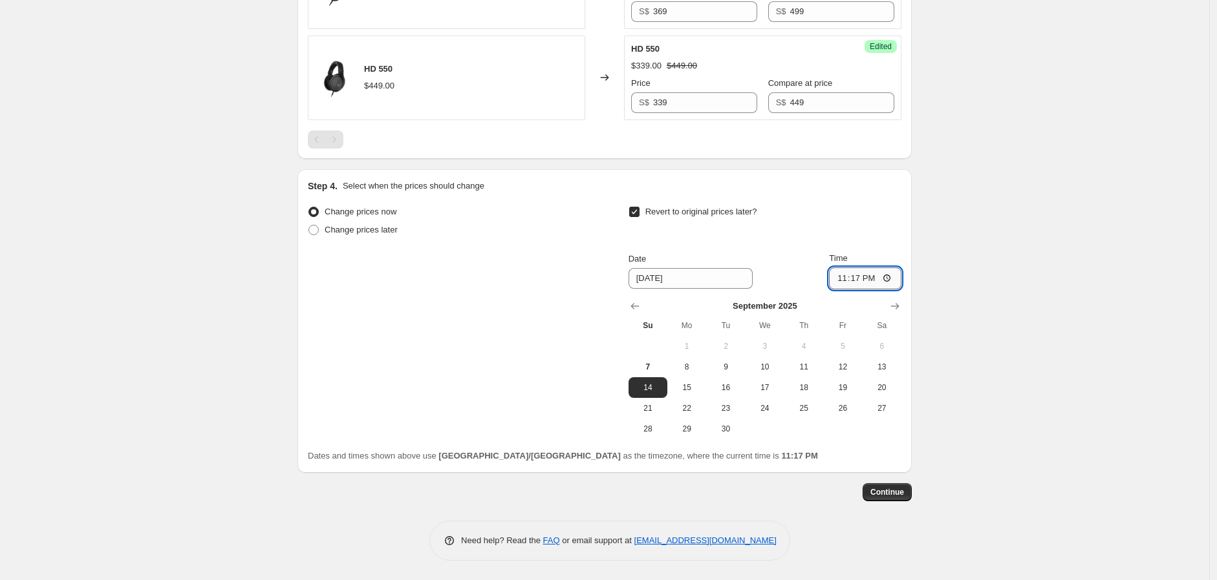
click at [855, 282] on input "23:17" at bounding box center [865, 279] width 72 height 22
type input "23:59"
click at [892, 489] on span "Continue" at bounding box center [887, 492] width 34 height 10
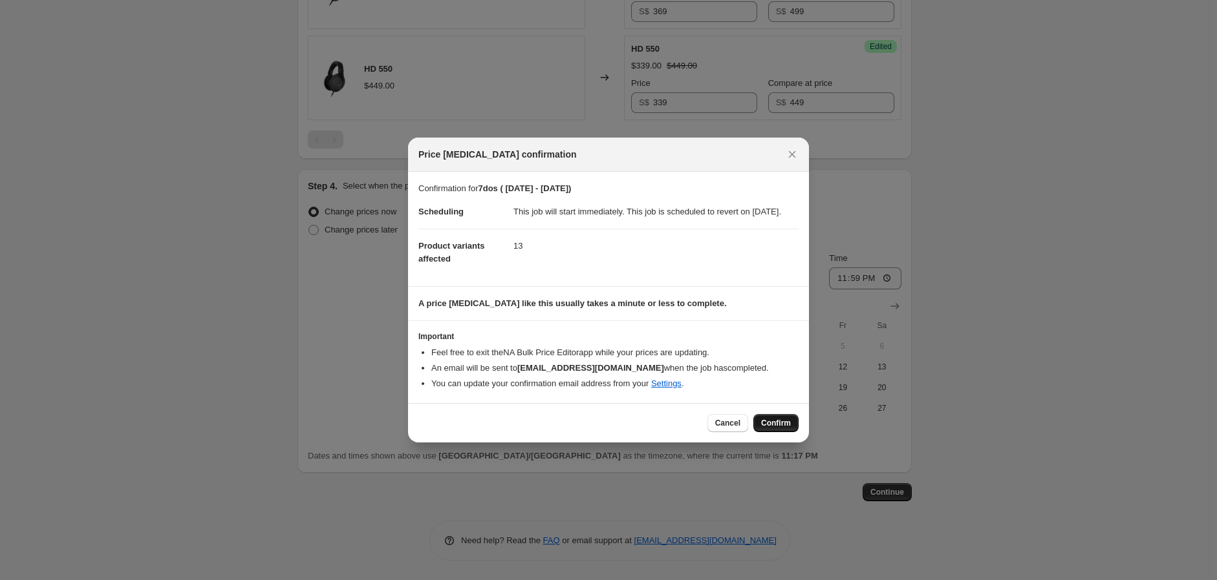
click at [780, 429] on span "Confirm" at bounding box center [776, 423] width 30 height 10
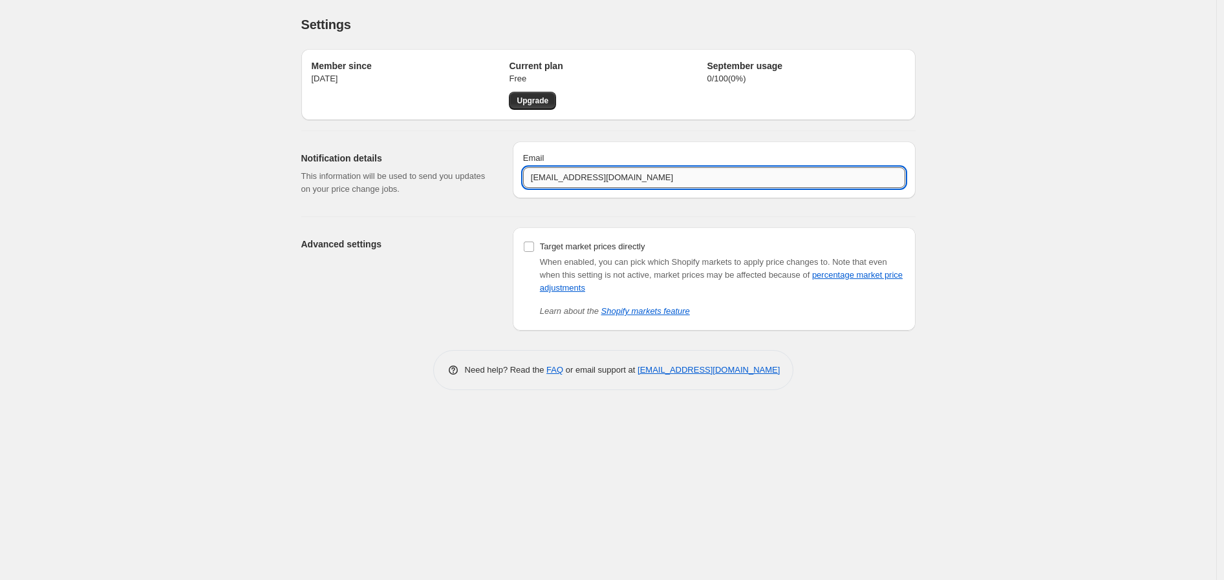
click at [580, 178] on input "[EMAIL_ADDRESS][DOMAIN_NAME]" at bounding box center [714, 177] width 382 height 21
drag, startPoint x: 585, startPoint y: 180, endPoint x: 524, endPoint y: 181, distance: 60.8
click at [524, 181] on input "[EMAIL_ADDRESS][DOMAIN_NAME]" at bounding box center [714, 177] width 382 height 21
type input "valerie.lim@sonova.com"
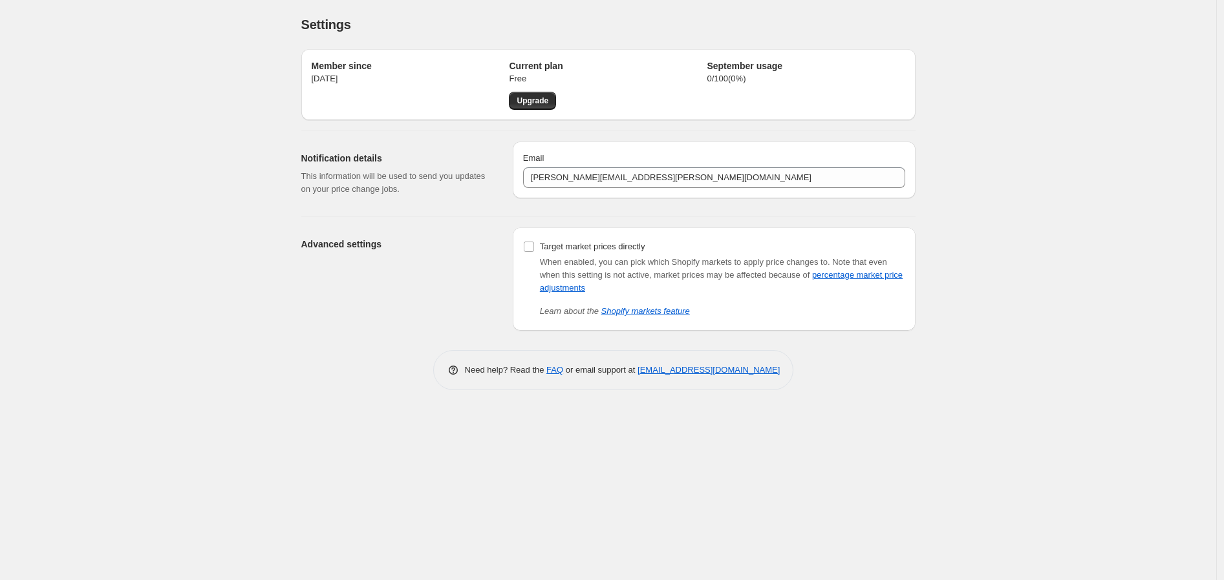
click at [1003, 197] on div "Settings. This page is ready Settings Member since Jul 28, 2025 Current plan Fr…" at bounding box center [608, 290] width 1216 height 580
